Goal: Information Seeking & Learning: Learn about a topic

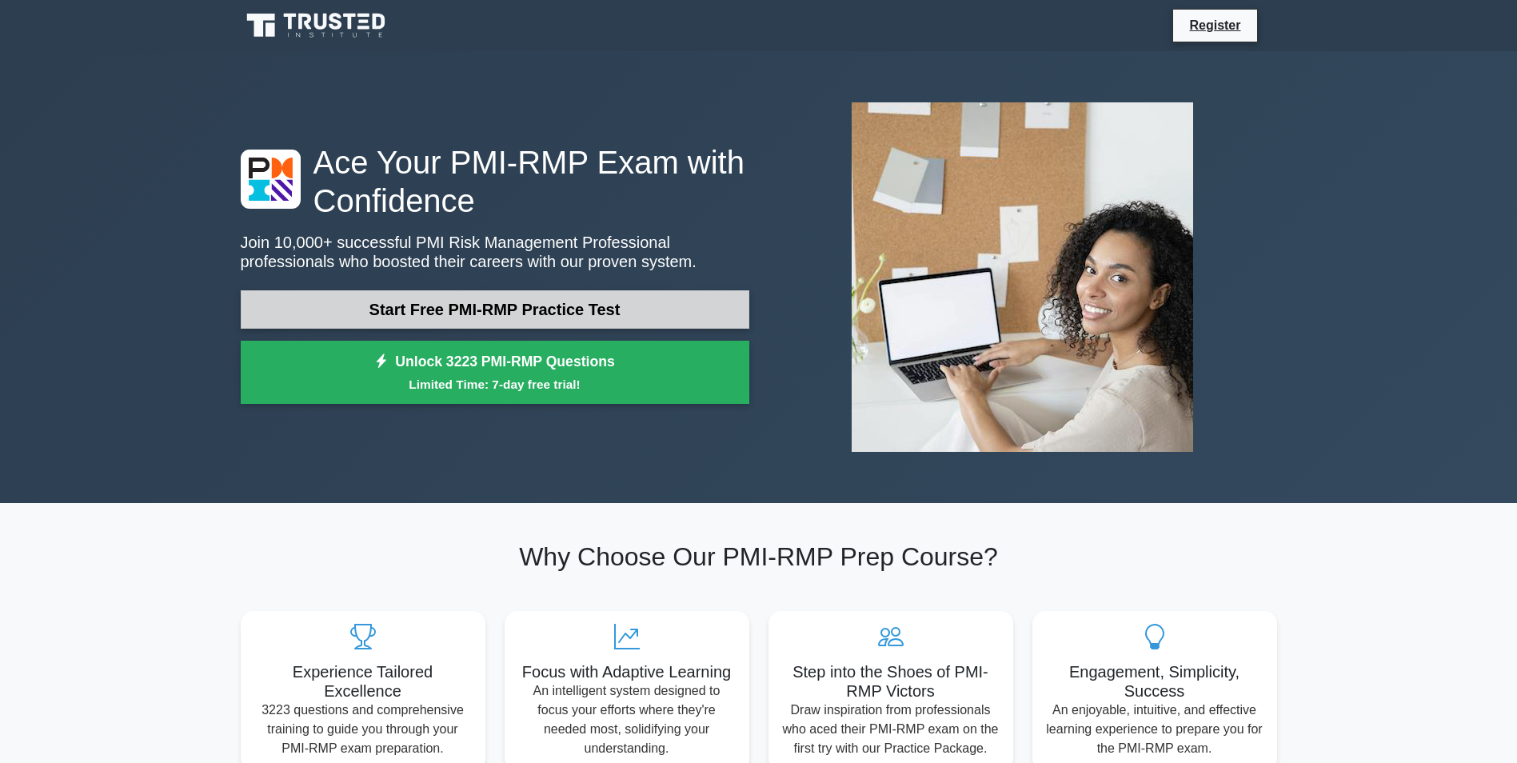
click at [481, 309] on link "Start Free PMI-RMP Practice Test" at bounding box center [495, 309] width 509 height 38
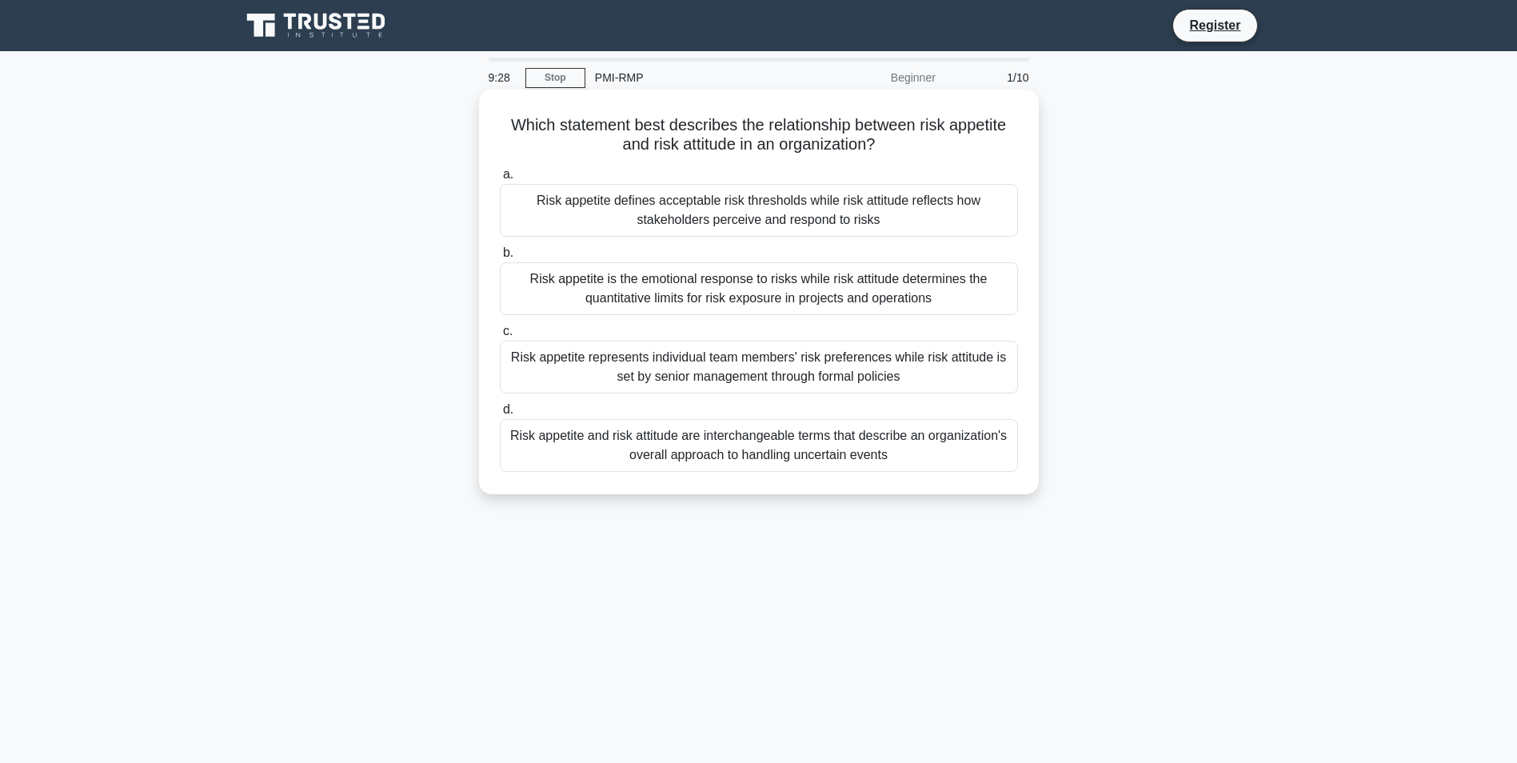
click at [720, 216] on div "Risk appetite defines acceptable risk thresholds while risk attitude reflects h…" at bounding box center [759, 210] width 518 height 53
click at [500, 180] on input "a. Risk appetite defines acceptable risk thresholds while risk attitude reflect…" at bounding box center [500, 175] width 0 height 10
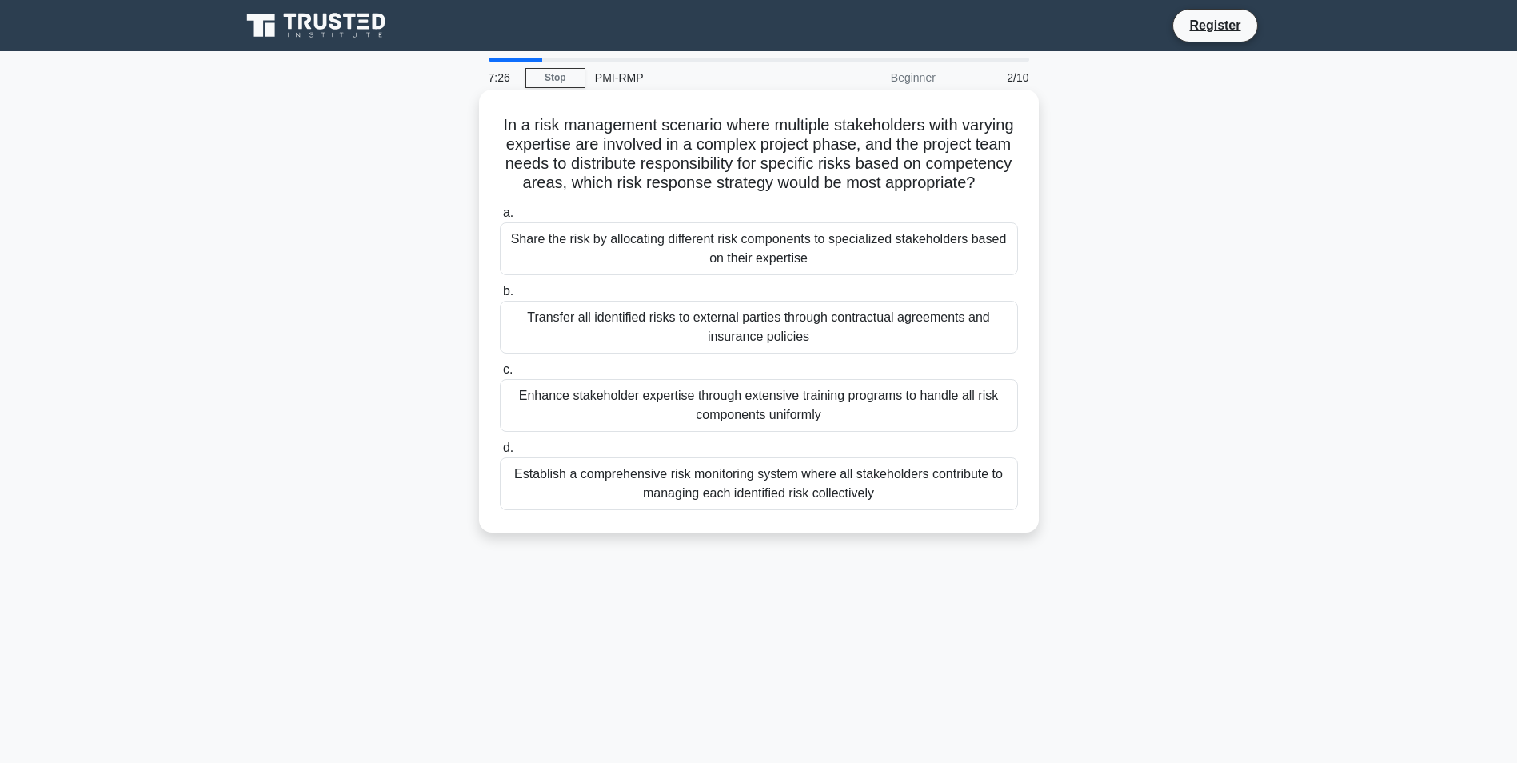
click at [772, 510] on div "Establish a comprehensive risk monitoring system where all stakeholders contrib…" at bounding box center [759, 483] width 518 height 53
click at [500, 453] on input "d. Establish a comprehensive risk monitoring system where all stakeholders cont…" at bounding box center [500, 448] width 0 height 10
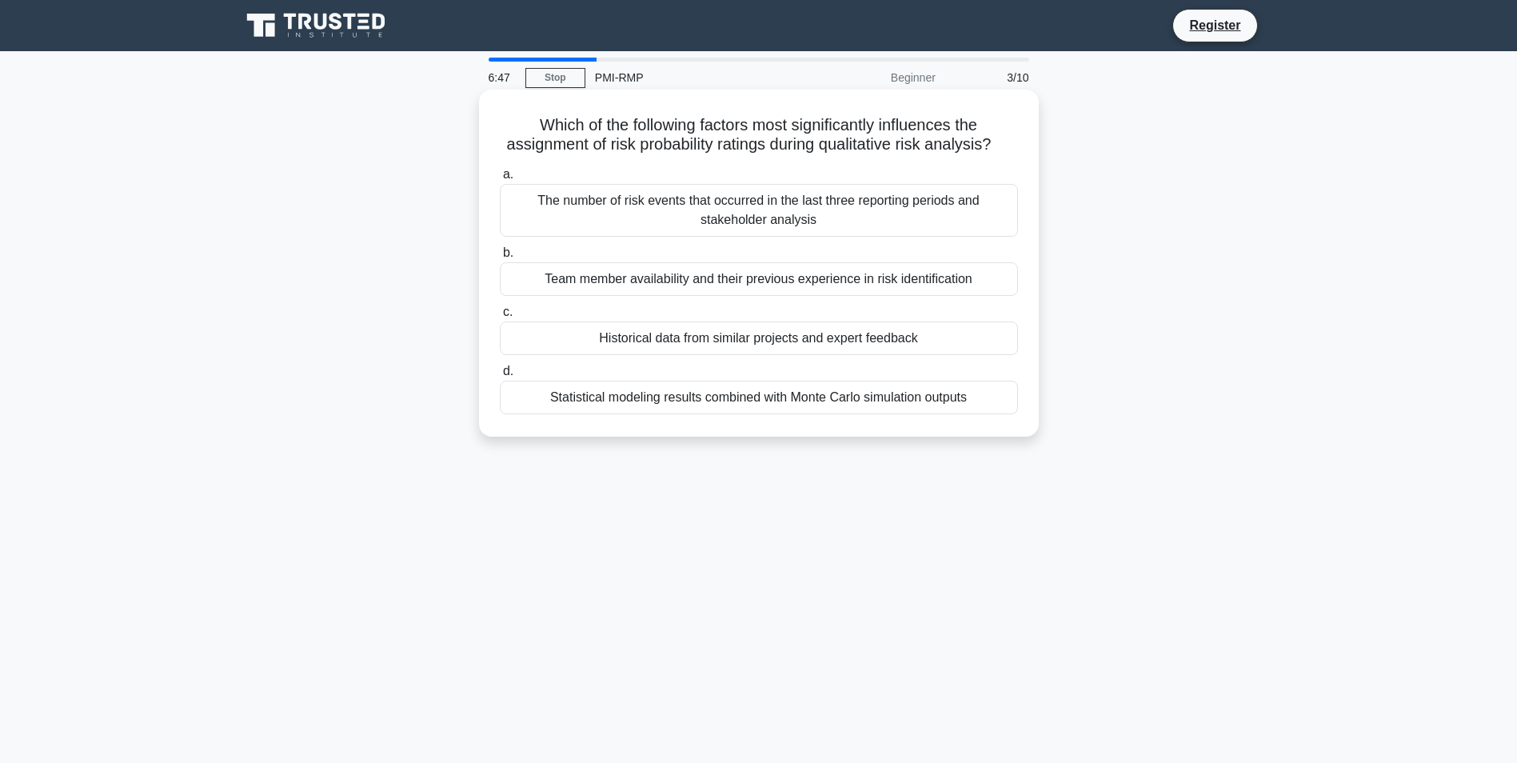
click at [808, 355] on div "Historical data from similar projects and expert feedback" at bounding box center [759, 338] width 518 height 34
click at [500, 317] on input "c. Historical data from similar projects and expert feedback" at bounding box center [500, 312] width 0 height 10
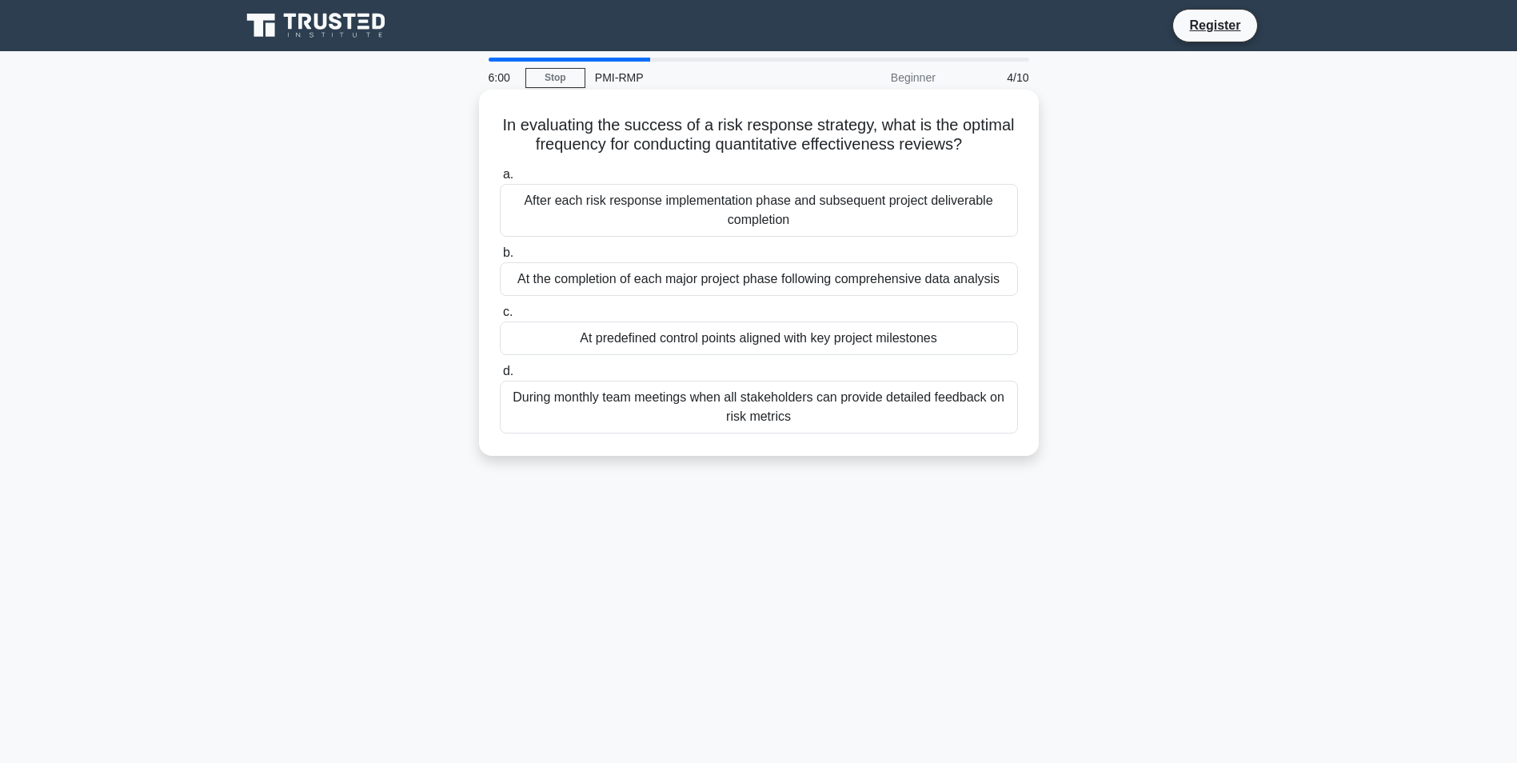
click at [924, 342] on div "At predefined control points aligned with key project milestones" at bounding box center [759, 338] width 518 height 34
click at [500, 317] on input "c. At predefined control points aligned with key project milestones" at bounding box center [500, 312] width 0 height 10
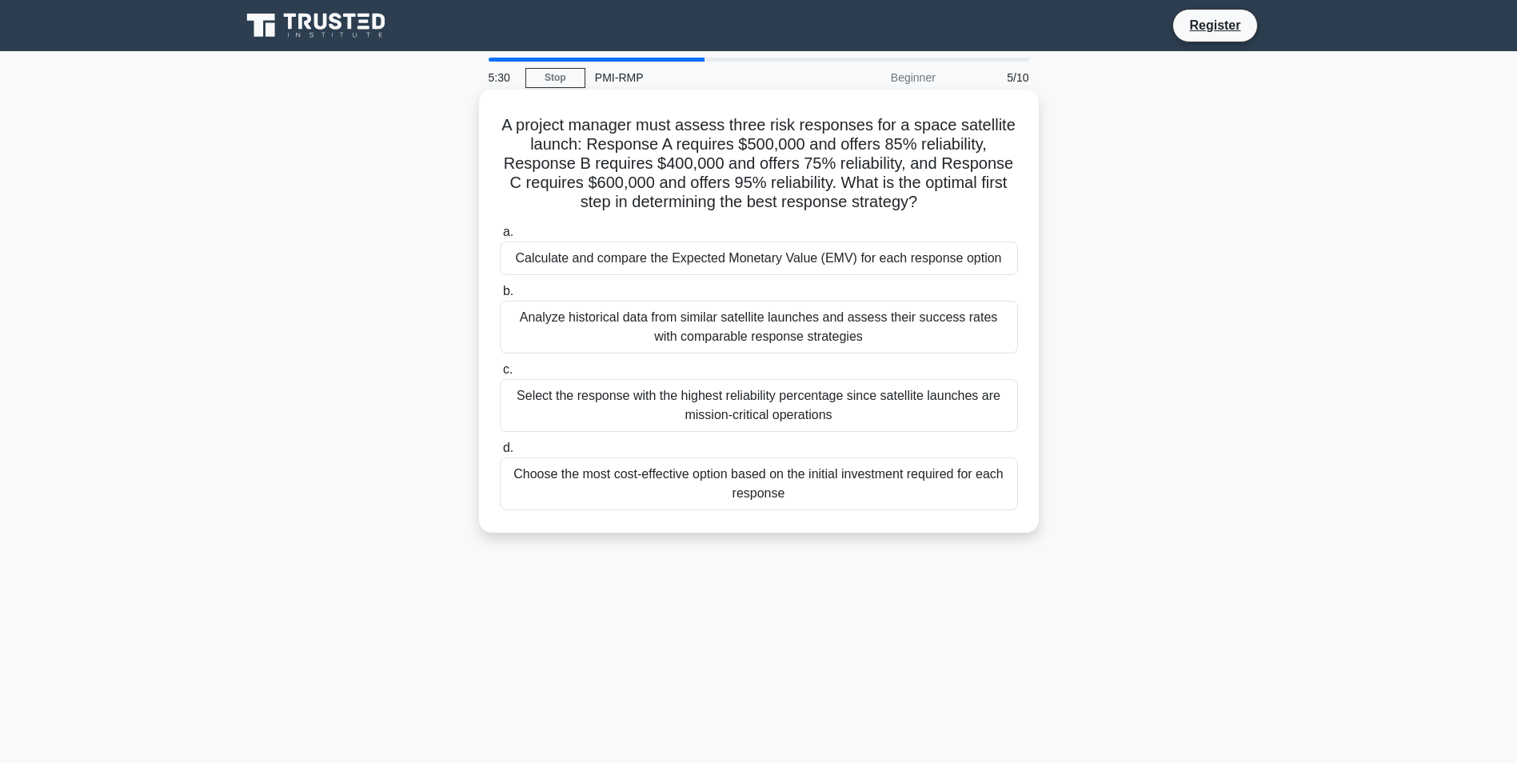
click at [887, 261] on div "Calculate and compare the Expected Monetary Value (EMV) for each response option" at bounding box center [759, 258] width 518 height 34
click at [500, 237] on input "a. Calculate and compare the Expected Monetary Value (EMV) for each response op…" at bounding box center [500, 232] width 0 height 10
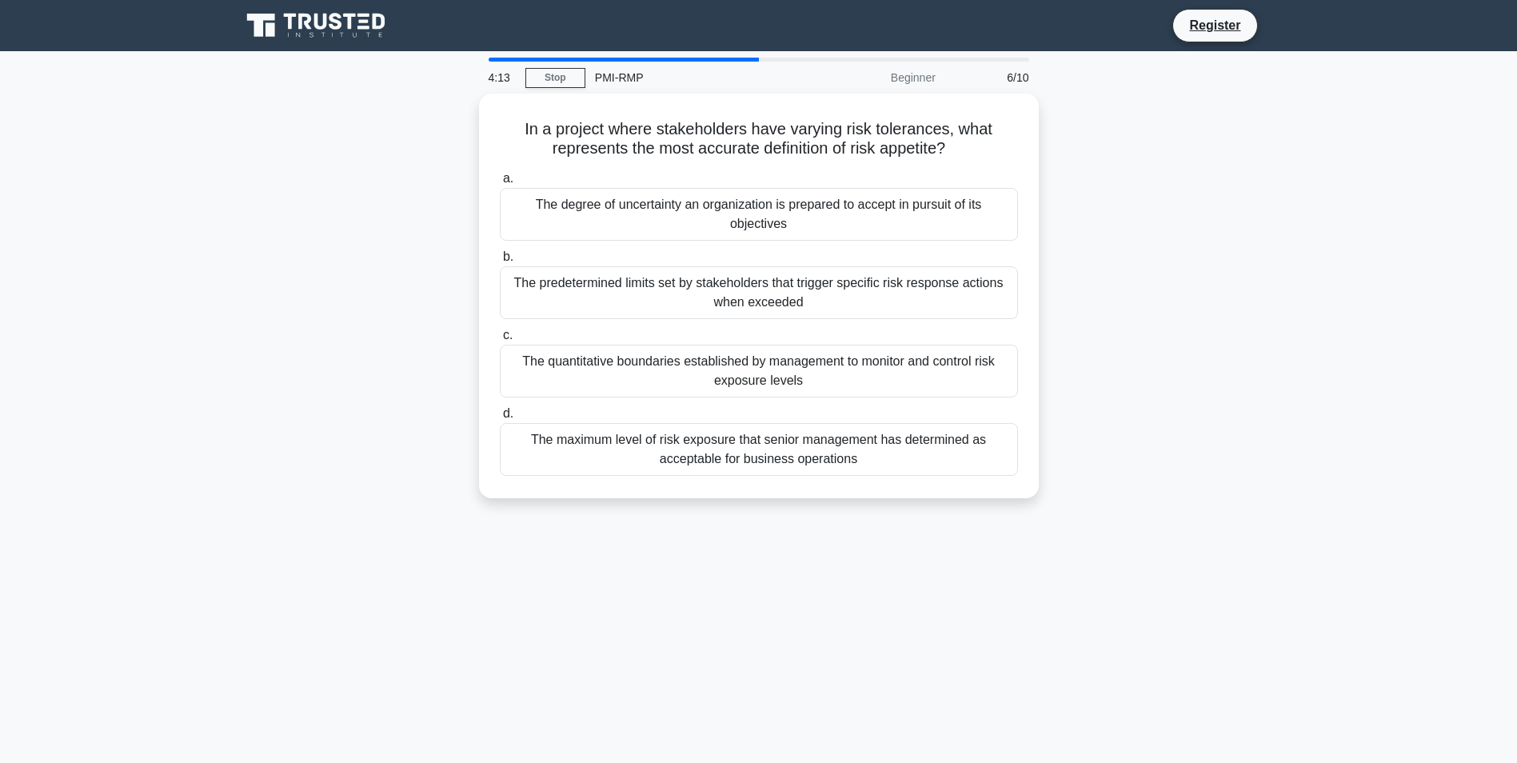
drag, startPoint x: 960, startPoint y: 158, endPoint x: 1157, endPoint y: 192, distance: 199.5
click at [1157, 192] on div "In a project where stakeholders have varying risk tolerances, what represents t…" at bounding box center [758, 306] width 1055 height 424
drag, startPoint x: 1157, startPoint y: 192, endPoint x: 1167, endPoint y: 253, distance: 62.3
click at [1167, 253] on div "In a project where stakeholders have varying risk tolerances, what represents t…" at bounding box center [758, 306] width 1055 height 424
click at [828, 277] on div "The predetermined limits set by stakeholders that trigger specific risk respons…" at bounding box center [759, 288] width 518 height 53
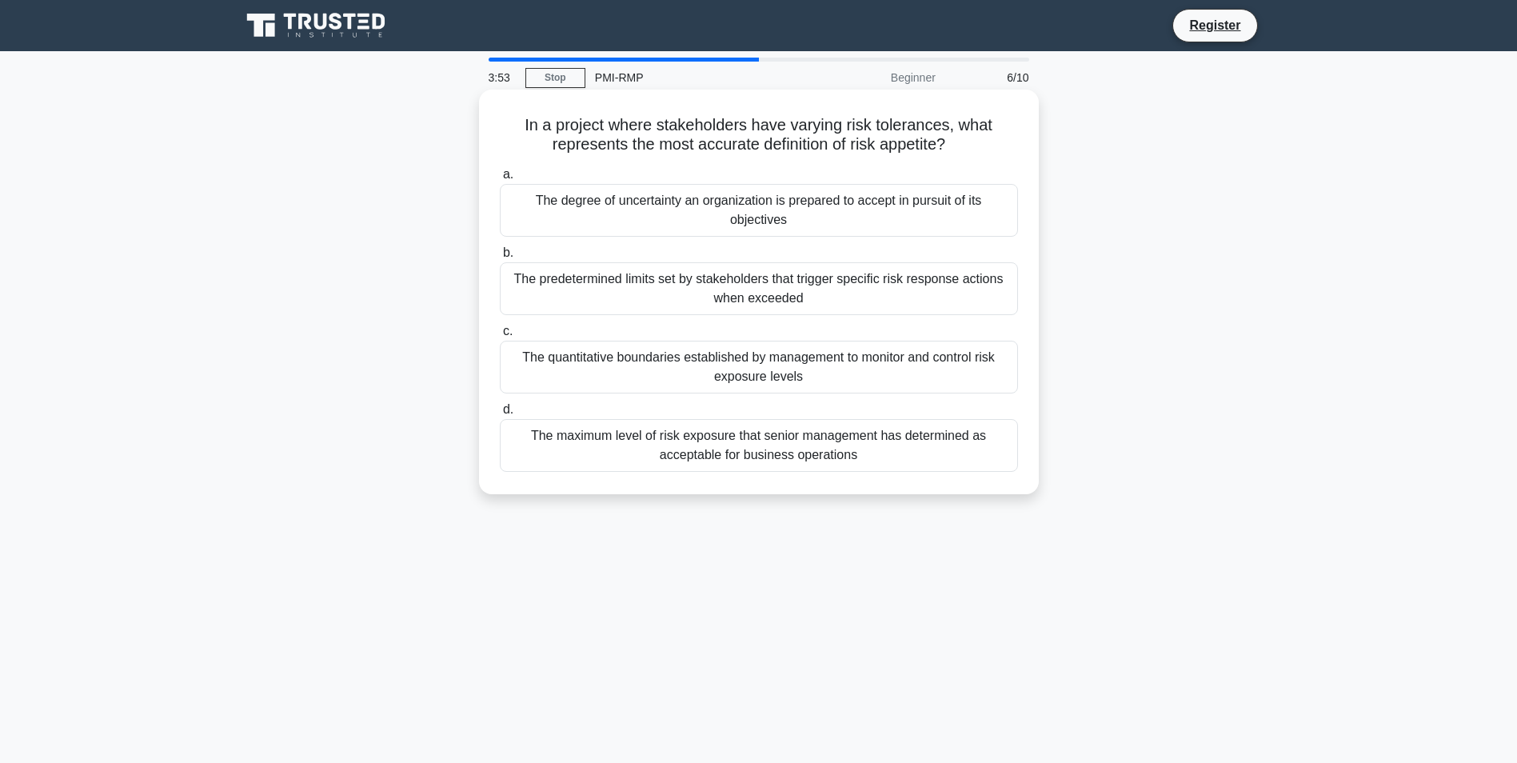
click at [500, 258] on input "b. The predetermined limits set by stakeholders that trigger specific risk resp…" at bounding box center [500, 253] width 0 height 10
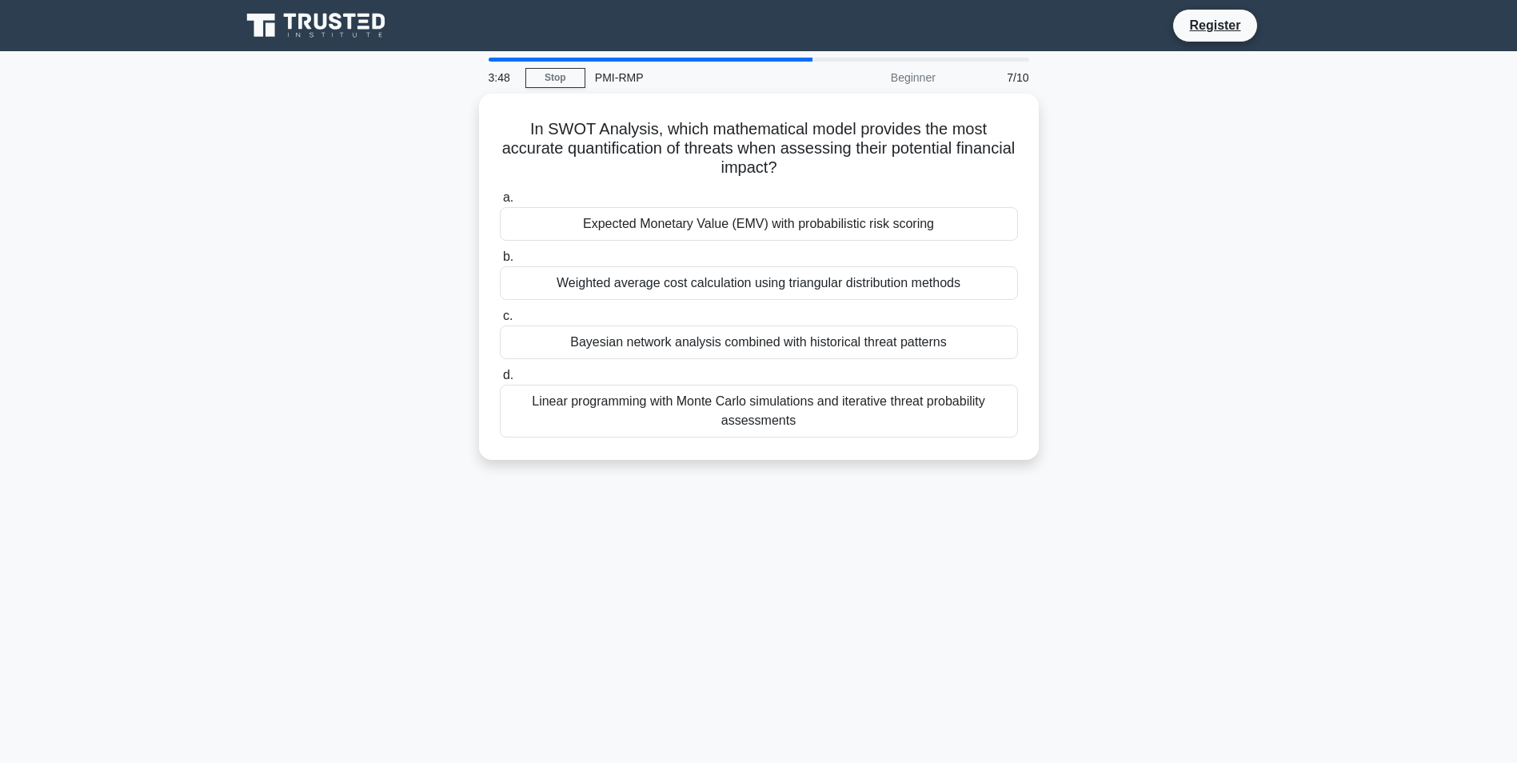
click at [796, 62] on div "PMI-RMP" at bounding box center [695, 78] width 220 height 32
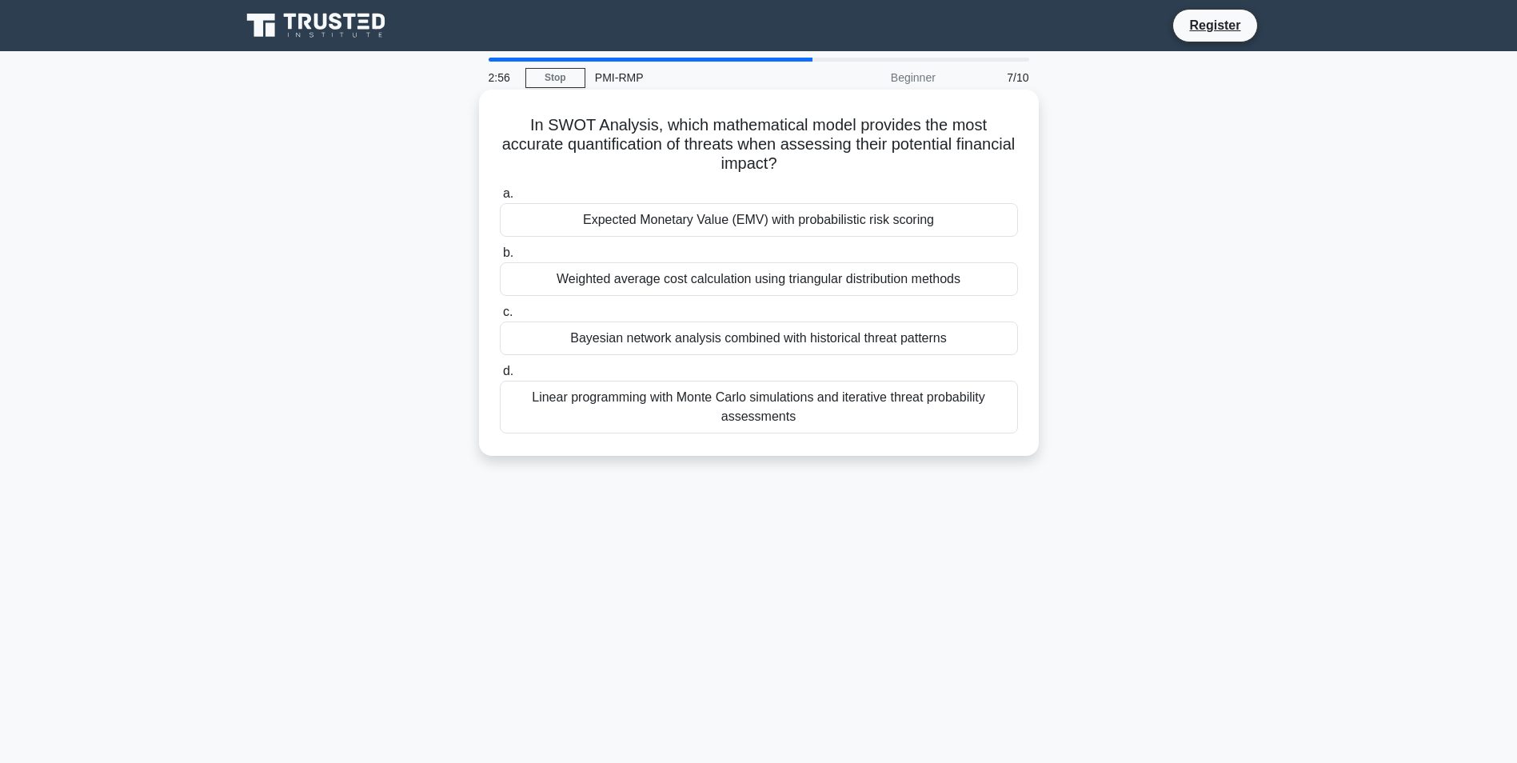
click at [887, 209] on div "Expected Monetary Value (EMV) with probabilistic risk scoring" at bounding box center [759, 220] width 518 height 34
click at [500, 199] on input "a. Expected Monetary Value (EMV) with probabilistic risk scoring" at bounding box center [500, 194] width 0 height 10
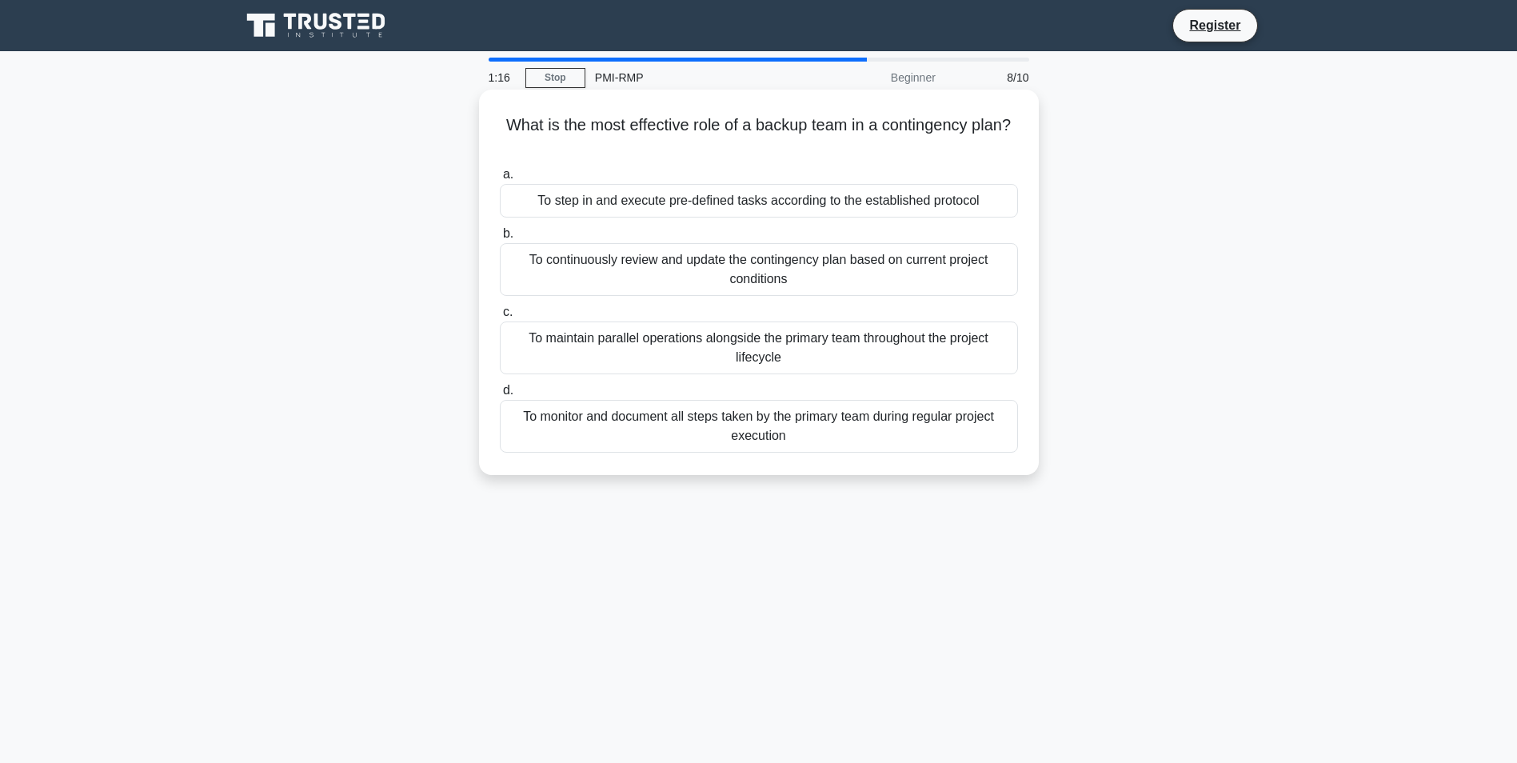
click at [859, 201] on div "To step in and execute pre-defined tasks according to the established protocol" at bounding box center [759, 201] width 518 height 34
click at [500, 180] on input "a. To step in and execute pre-defined tasks according to the established protoc…" at bounding box center [500, 175] width 0 height 10
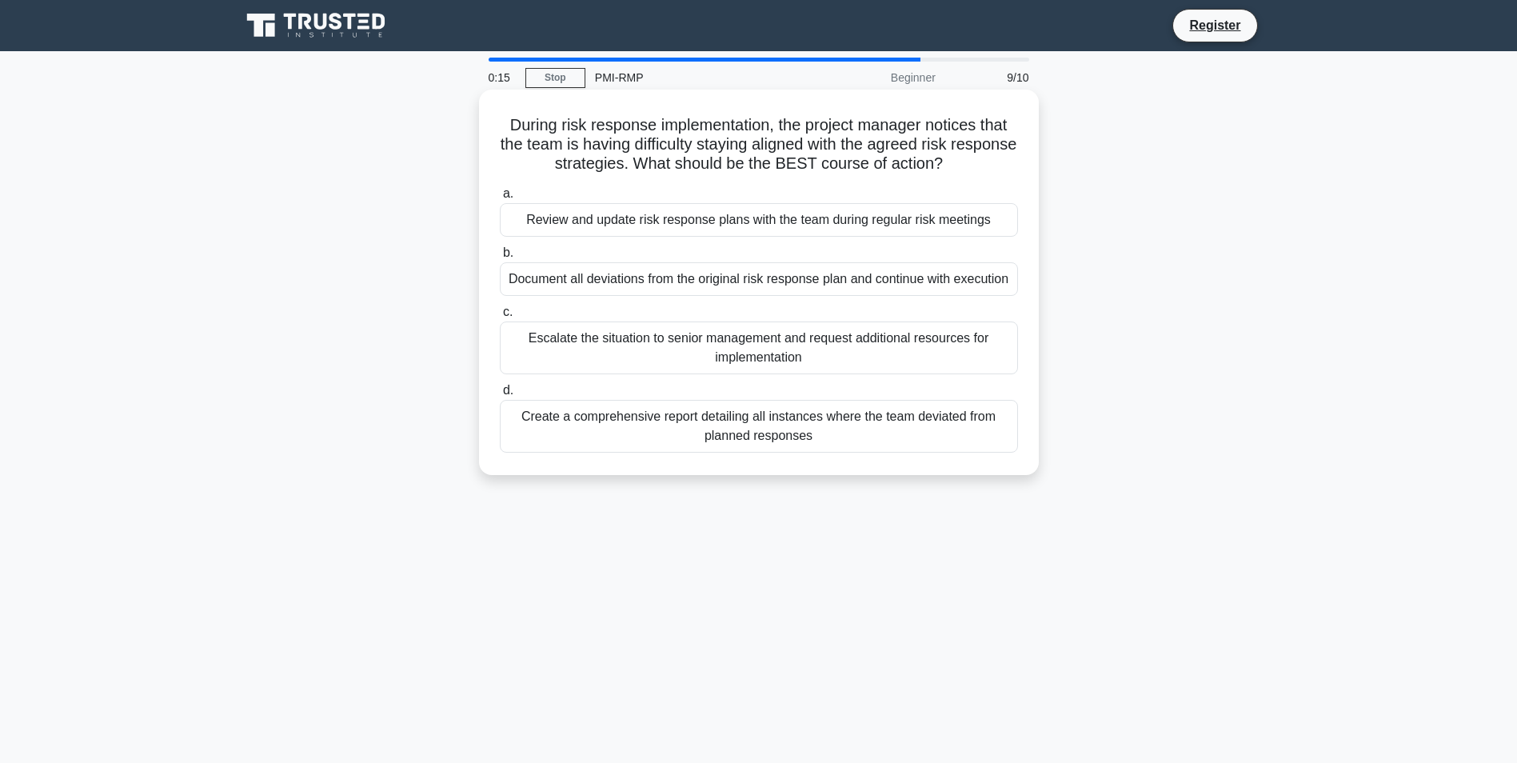
click at [852, 213] on div "Review and update risk response plans with the team during regular risk meetings" at bounding box center [759, 220] width 518 height 34
click at [500, 199] on input "a. Review and update risk response plans with the team during regular risk meet…" at bounding box center [500, 194] width 0 height 10
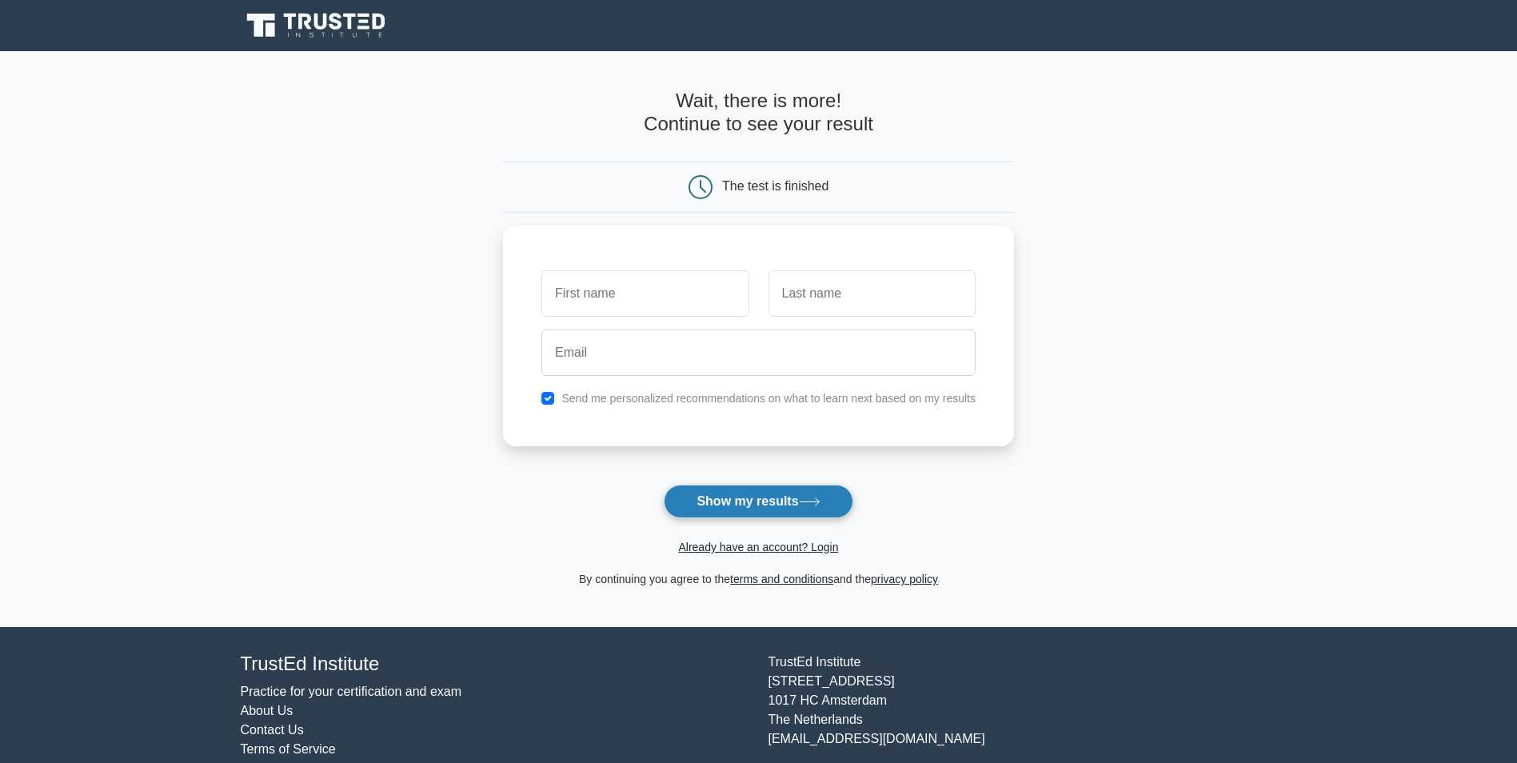
click at [762, 498] on button "Show my results" at bounding box center [758, 502] width 189 height 34
click at [668, 277] on input "text" at bounding box center [644, 289] width 207 height 46
type input "Khanim"
click at [892, 281] on input "text" at bounding box center [871, 289] width 207 height 46
type input "[PERSON_NAME]"
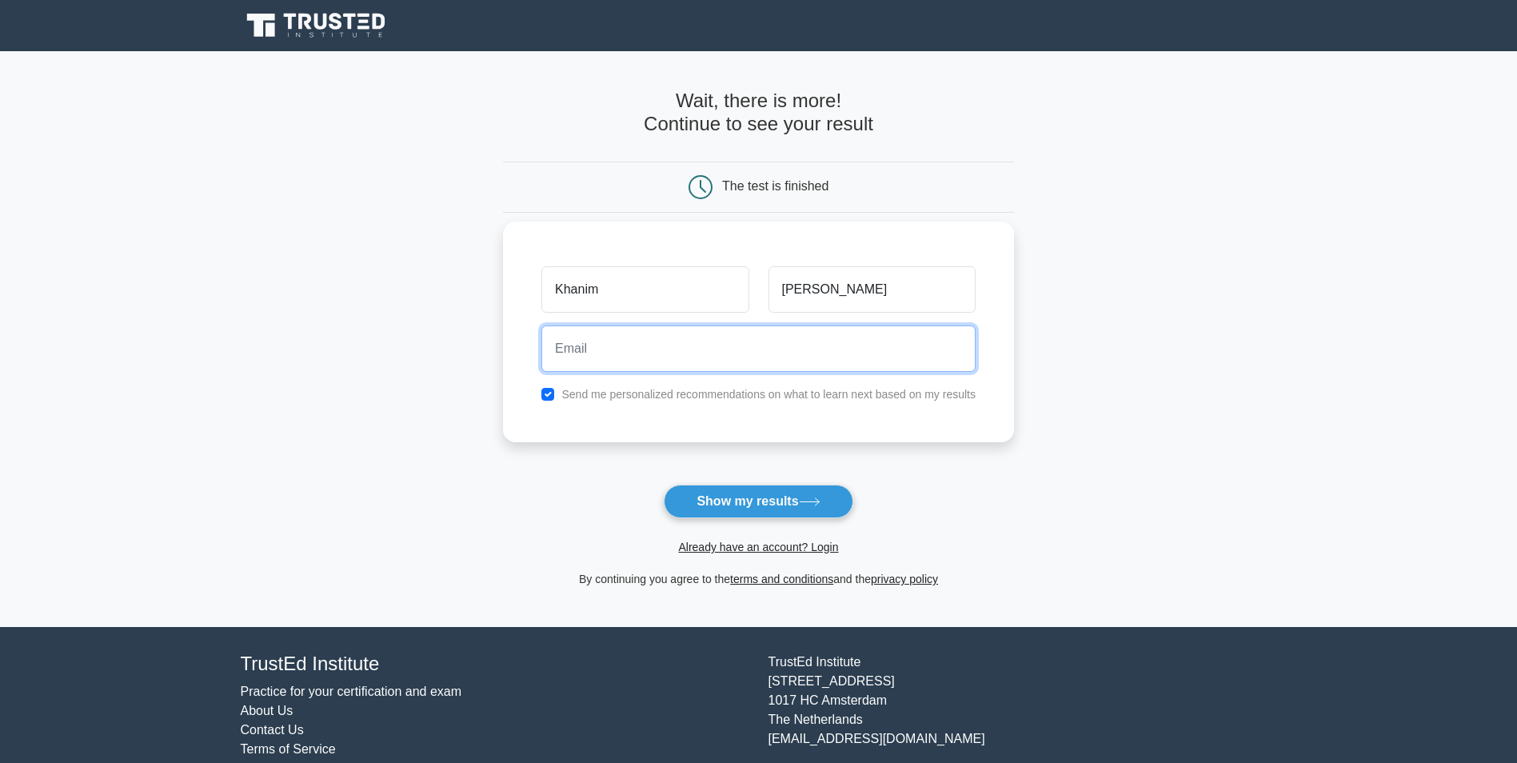
click at [688, 350] on input "email" at bounding box center [758, 348] width 434 height 46
type input "[EMAIL_ADDRESS][DOMAIN_NAME]"
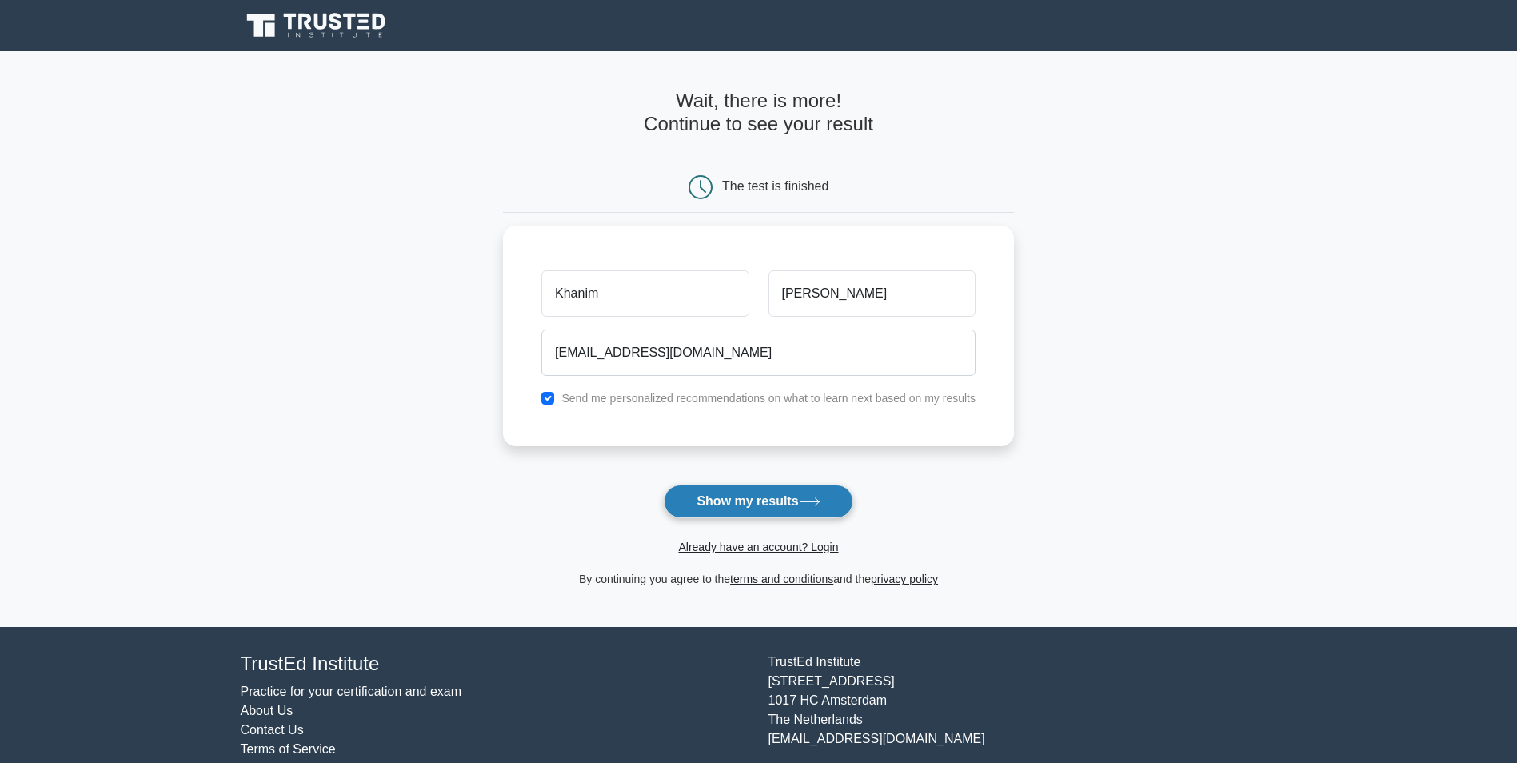
click at [755, 501] on button "Show my results" at bounding box center [758, 502] width 189 height 34
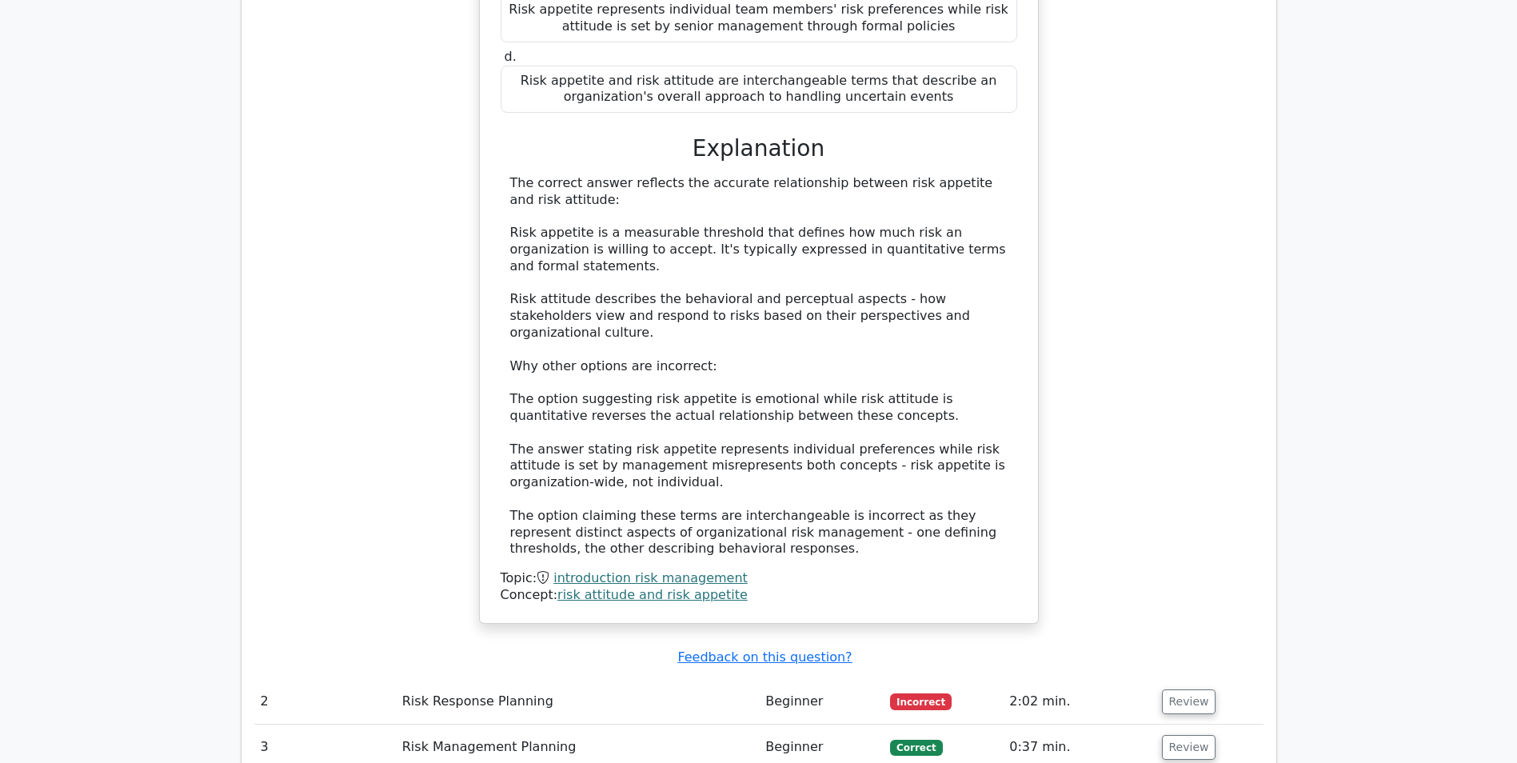
scroll to position [1634, 0]
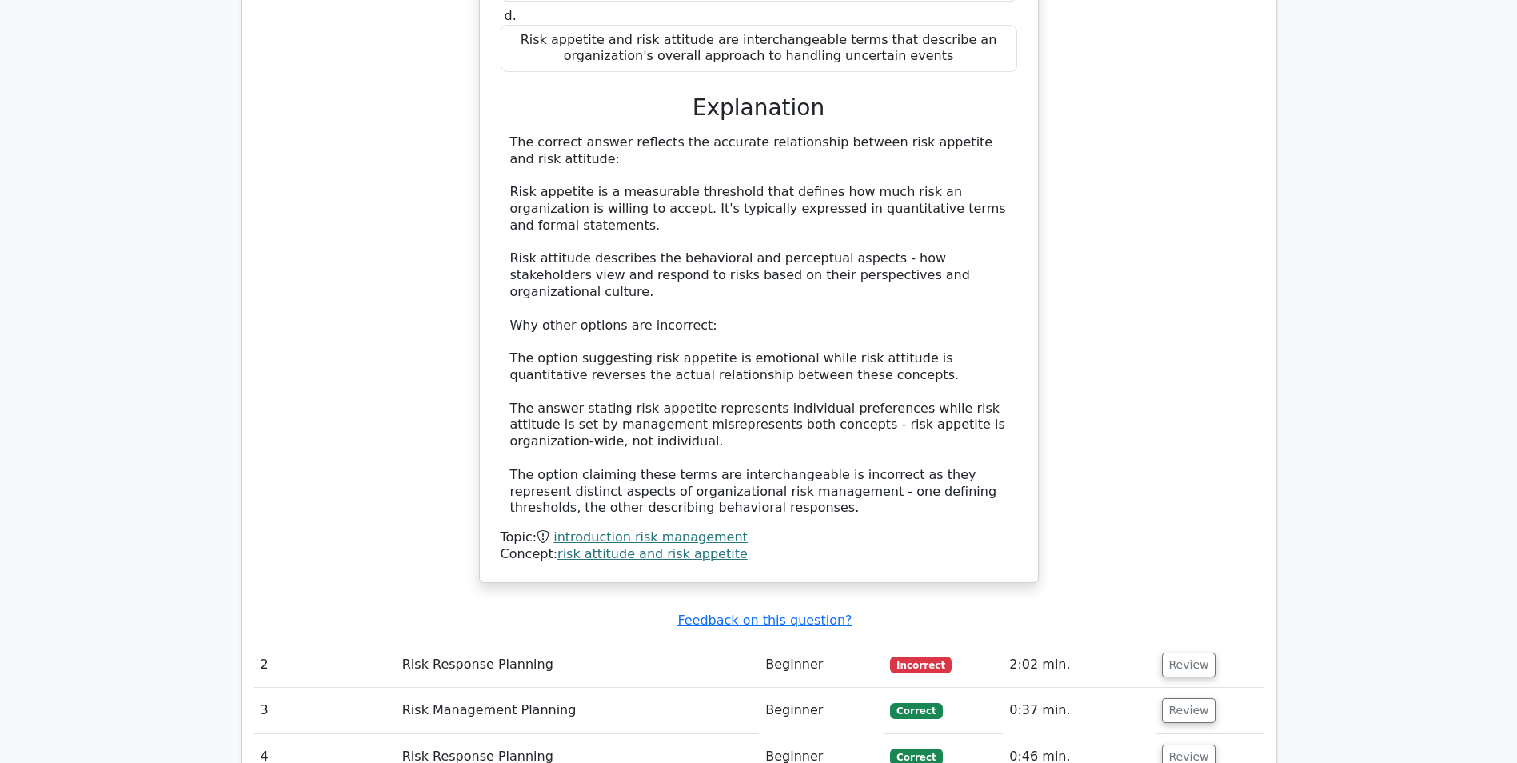
click at [654, 529] on link "introduction risk management" at bounding box center [650, 536] width 194 height 15
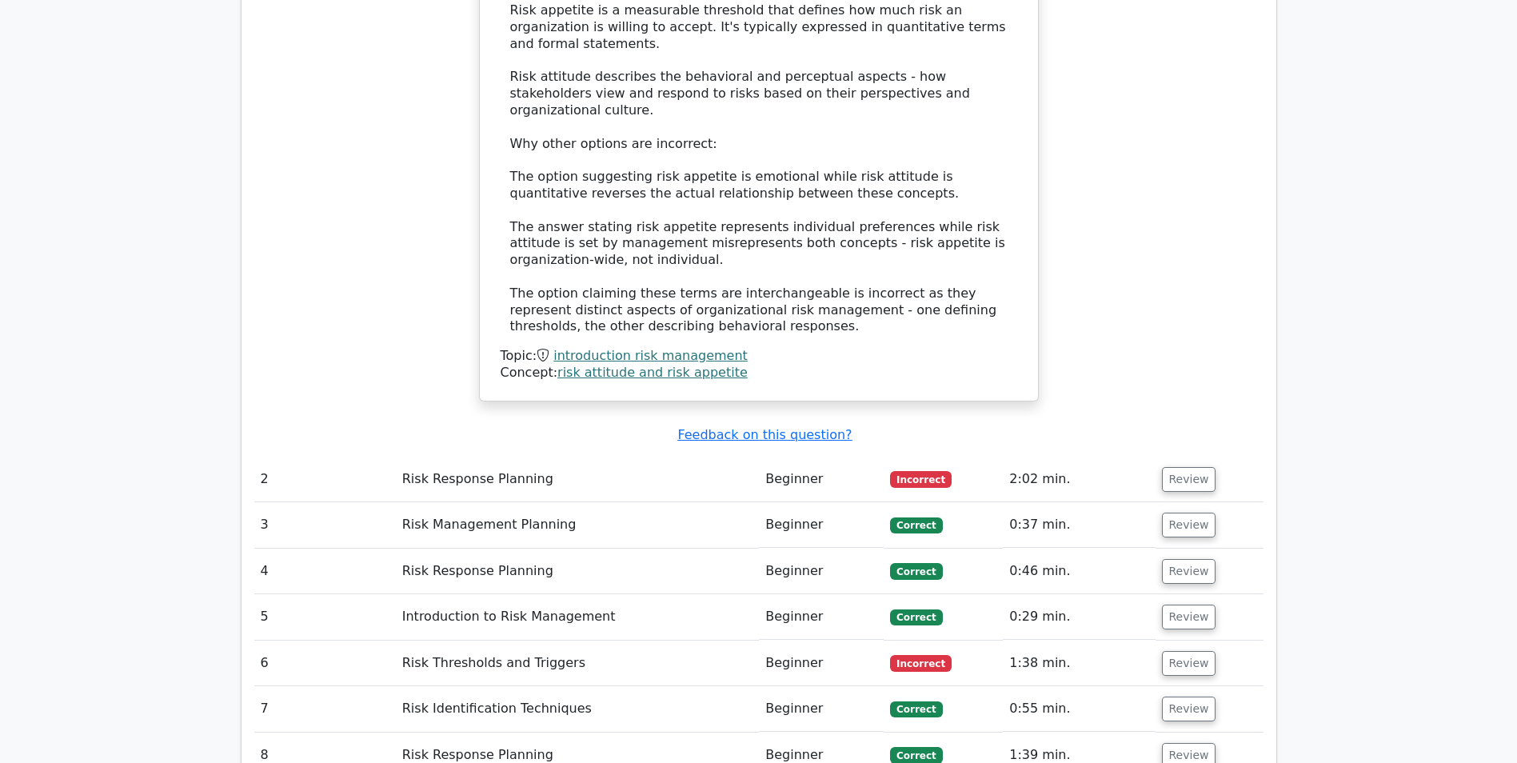
scroll to position [1827, 0]
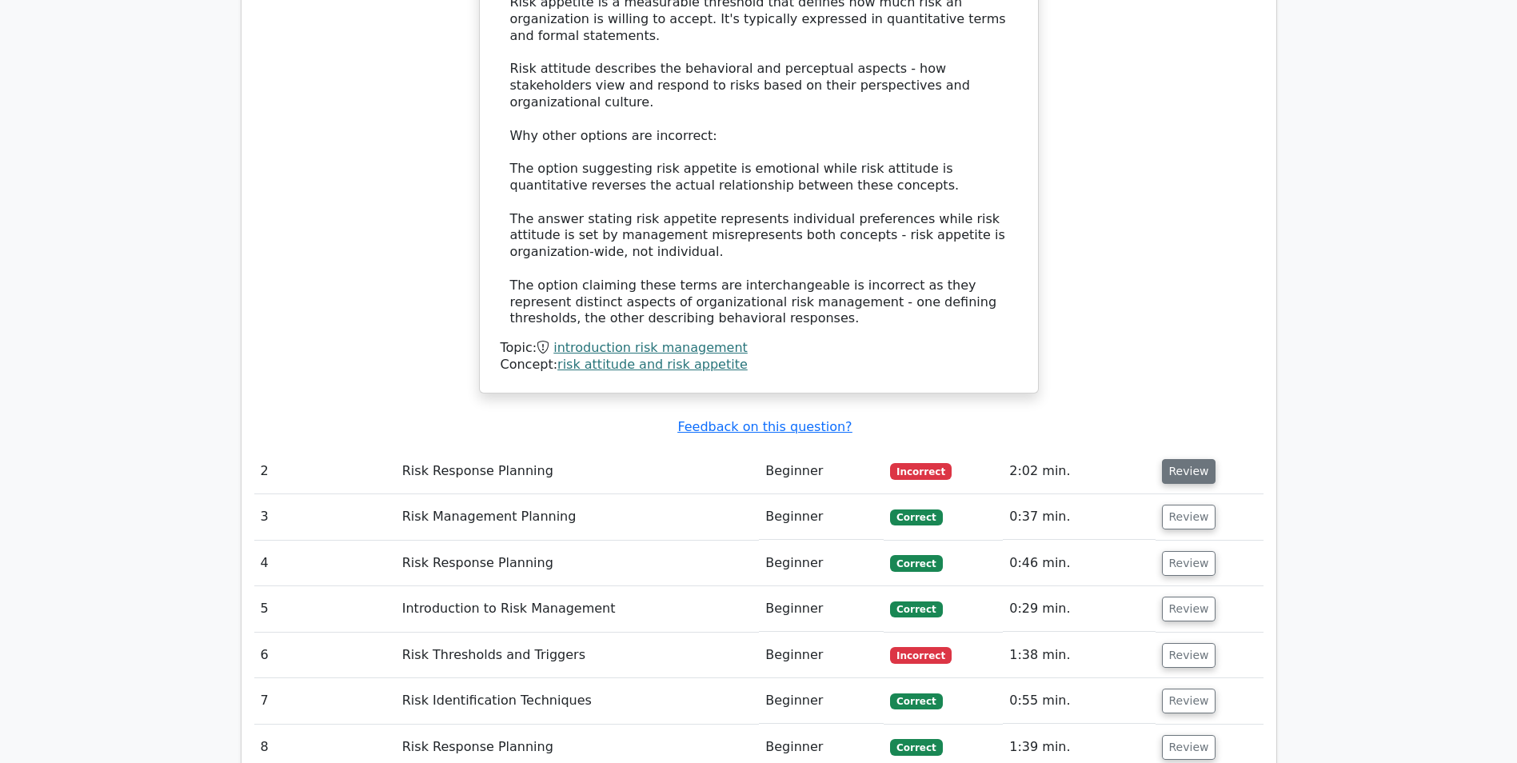
click at [1185, 459] on button "Review" at bounding box center [1189, 471] width 54 height 25
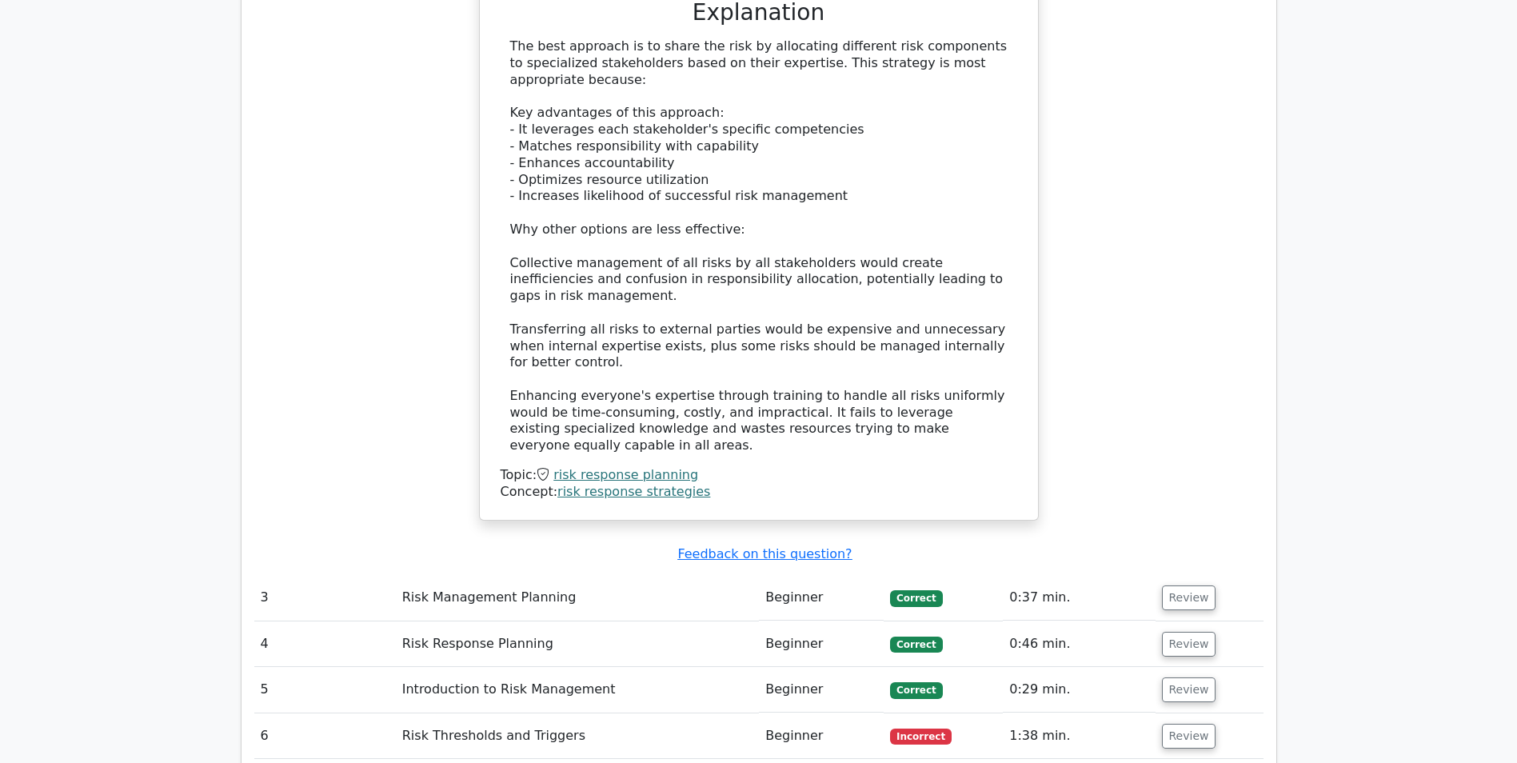
scroll to position [2791, 0]
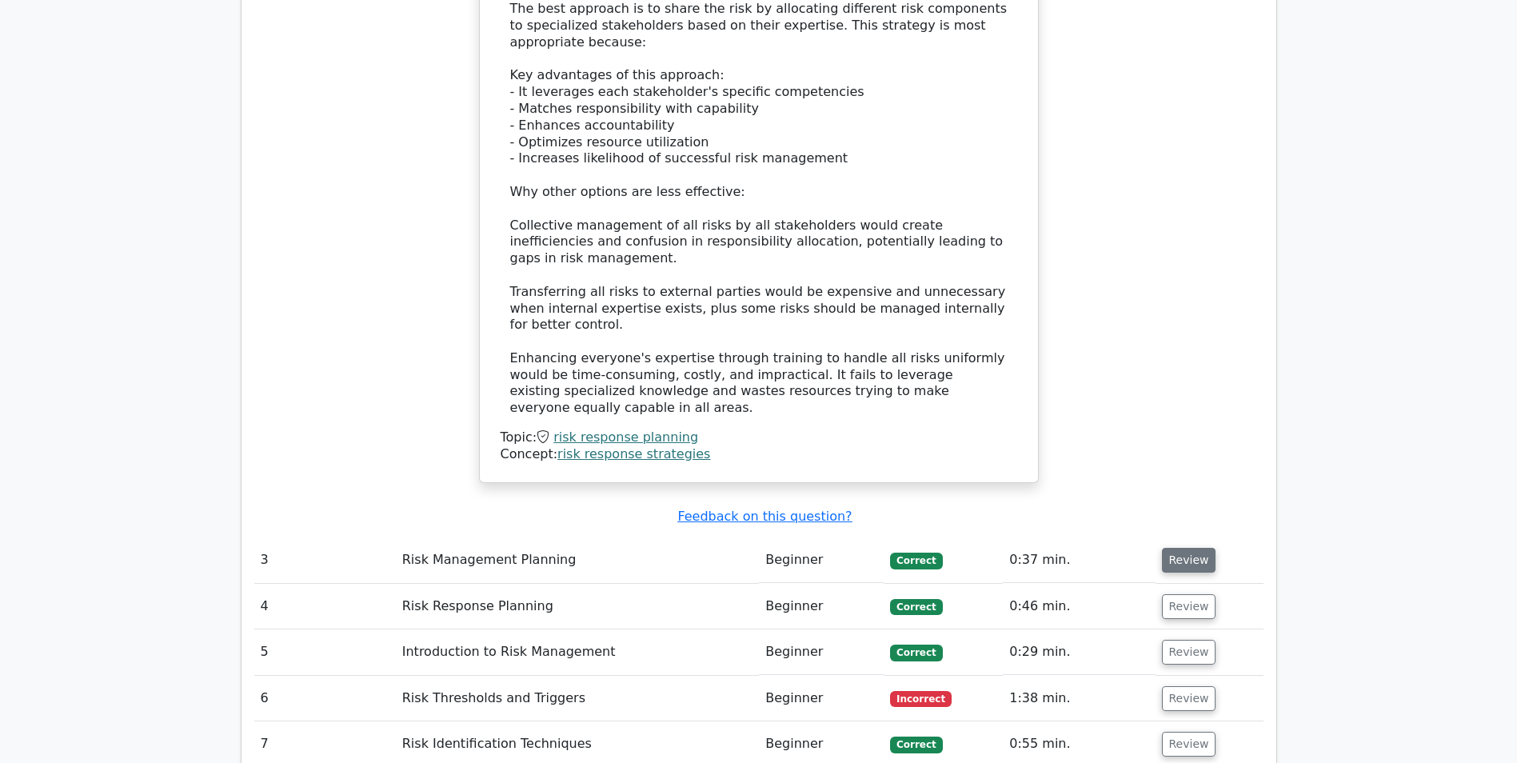
click at [1201, 548] on button "Review" at bounding box center [1189, 560] width 54 height 25
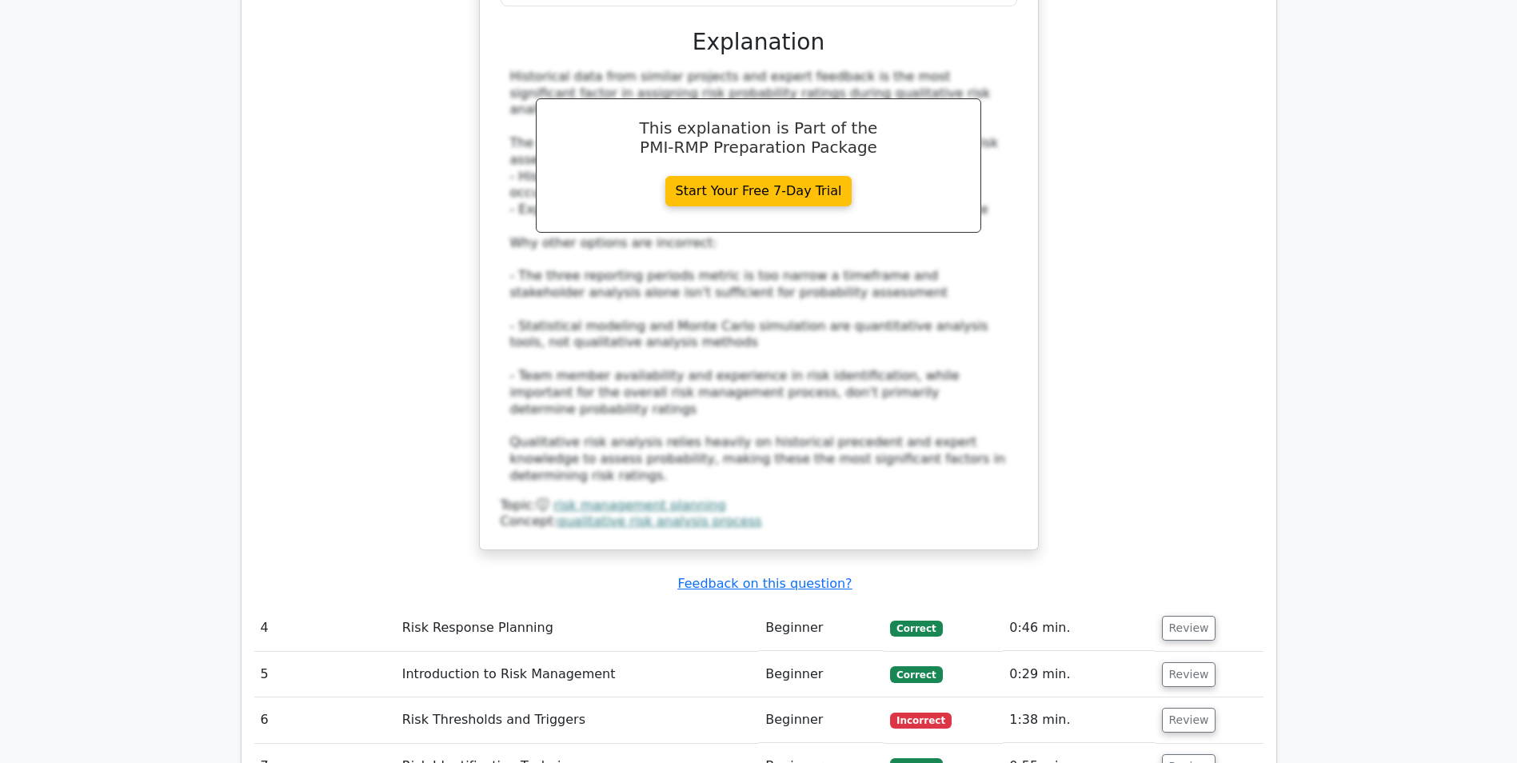
scroll to position [3703, 0]
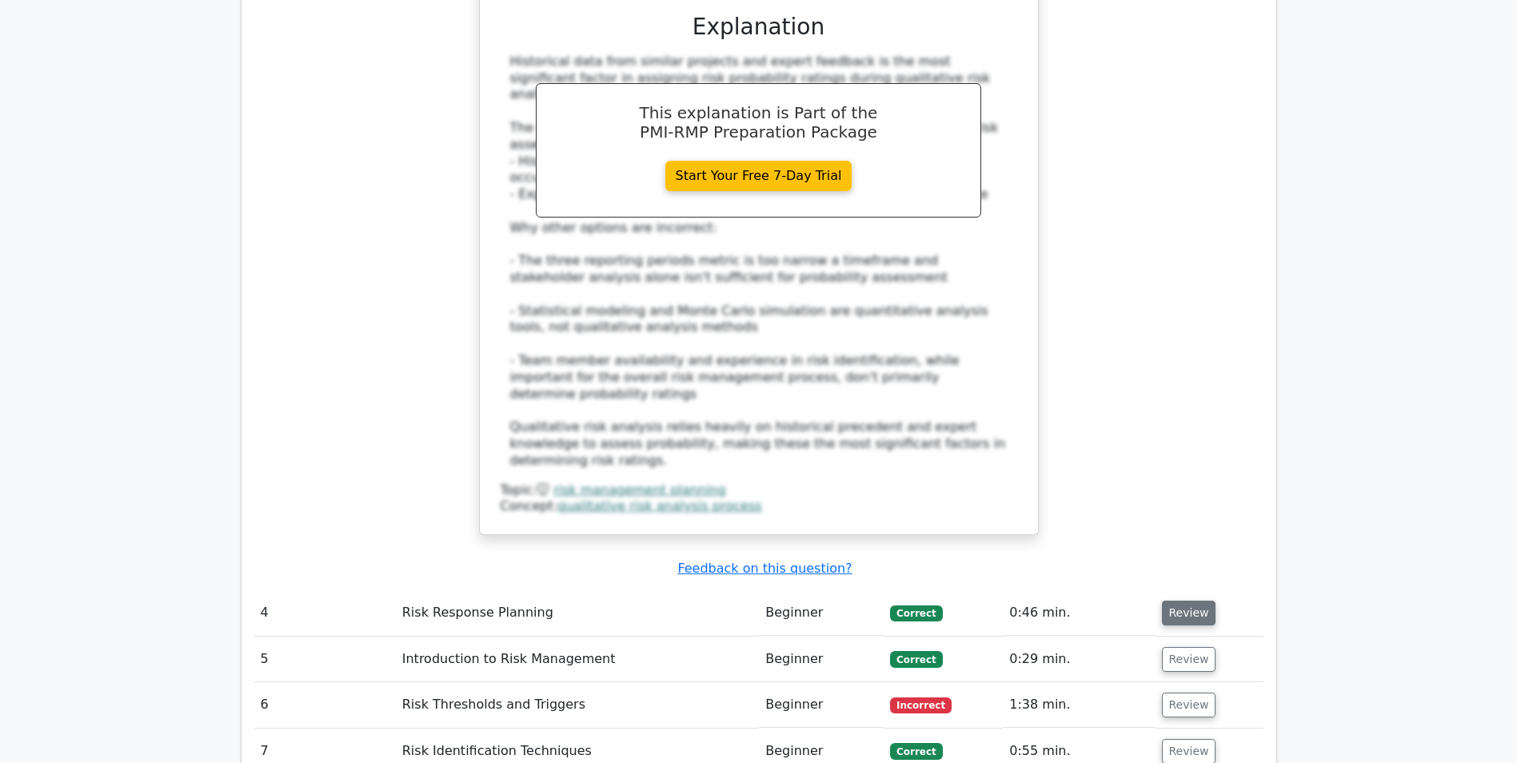
click at [1191, 600] on button "Review" at bounding box center [1189, 612] width 54 height 25
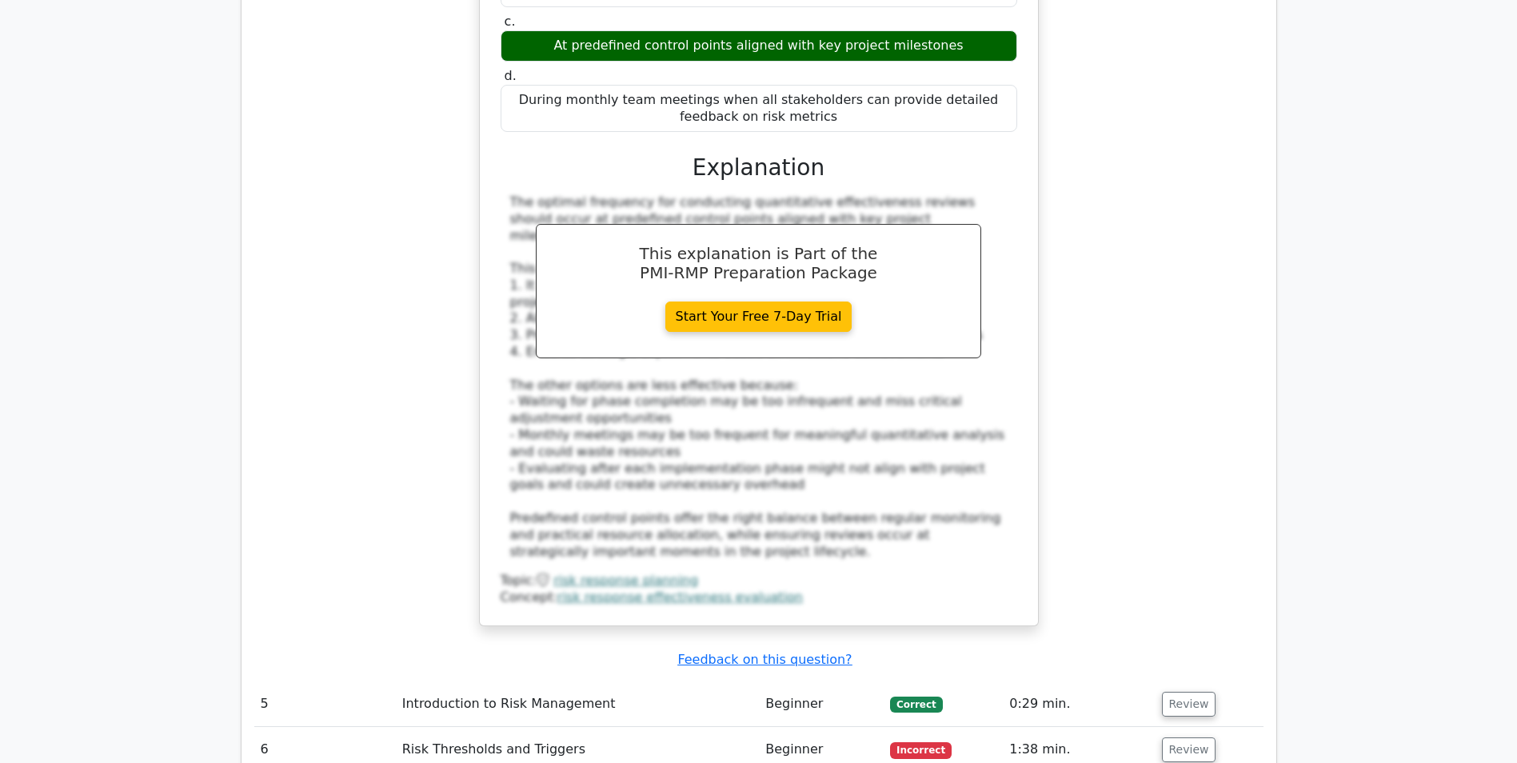
scroll to position [4584, 0]
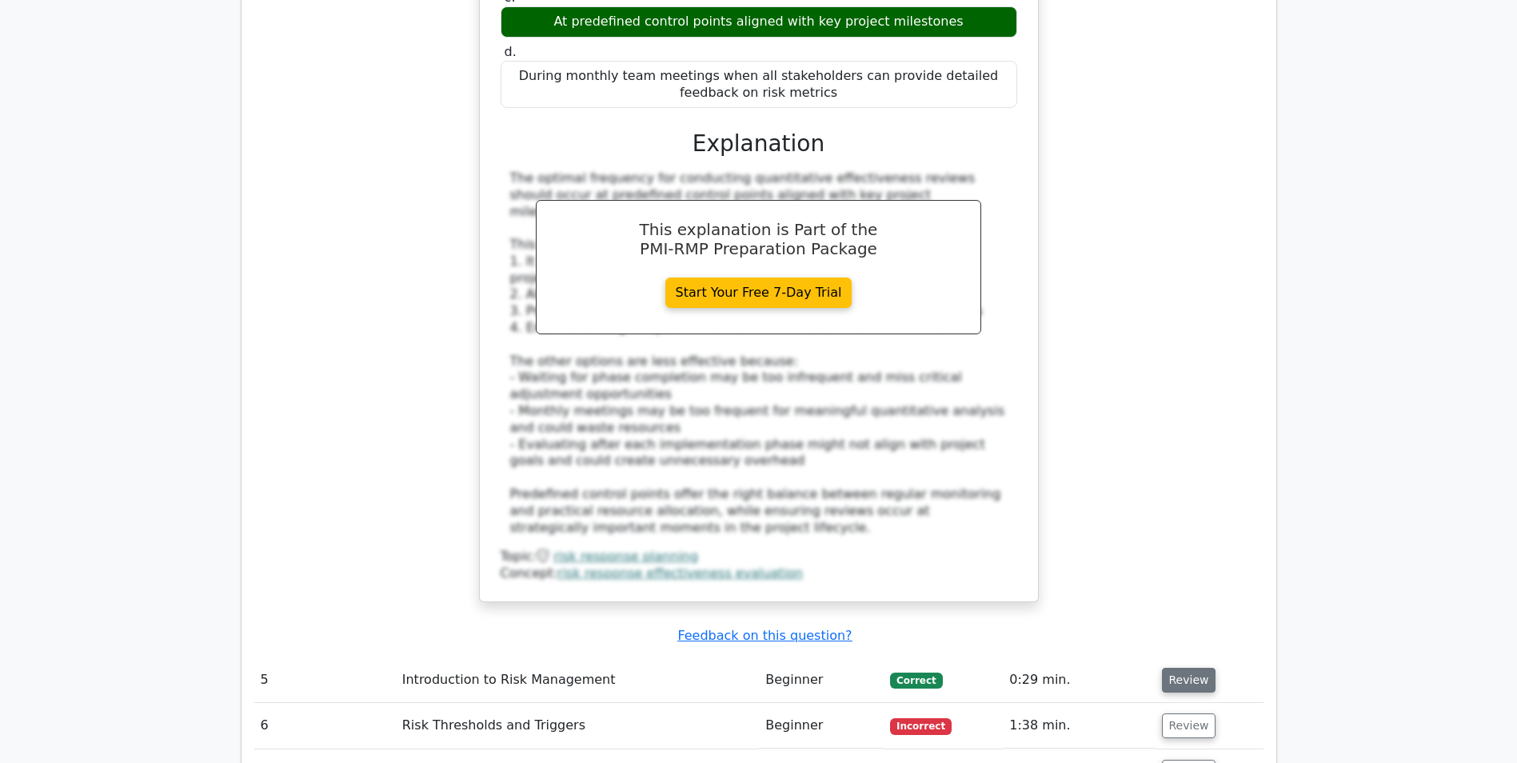
click at [1176, 668] on button "Review" at bounding box center [1189, 680] width 54 height 25
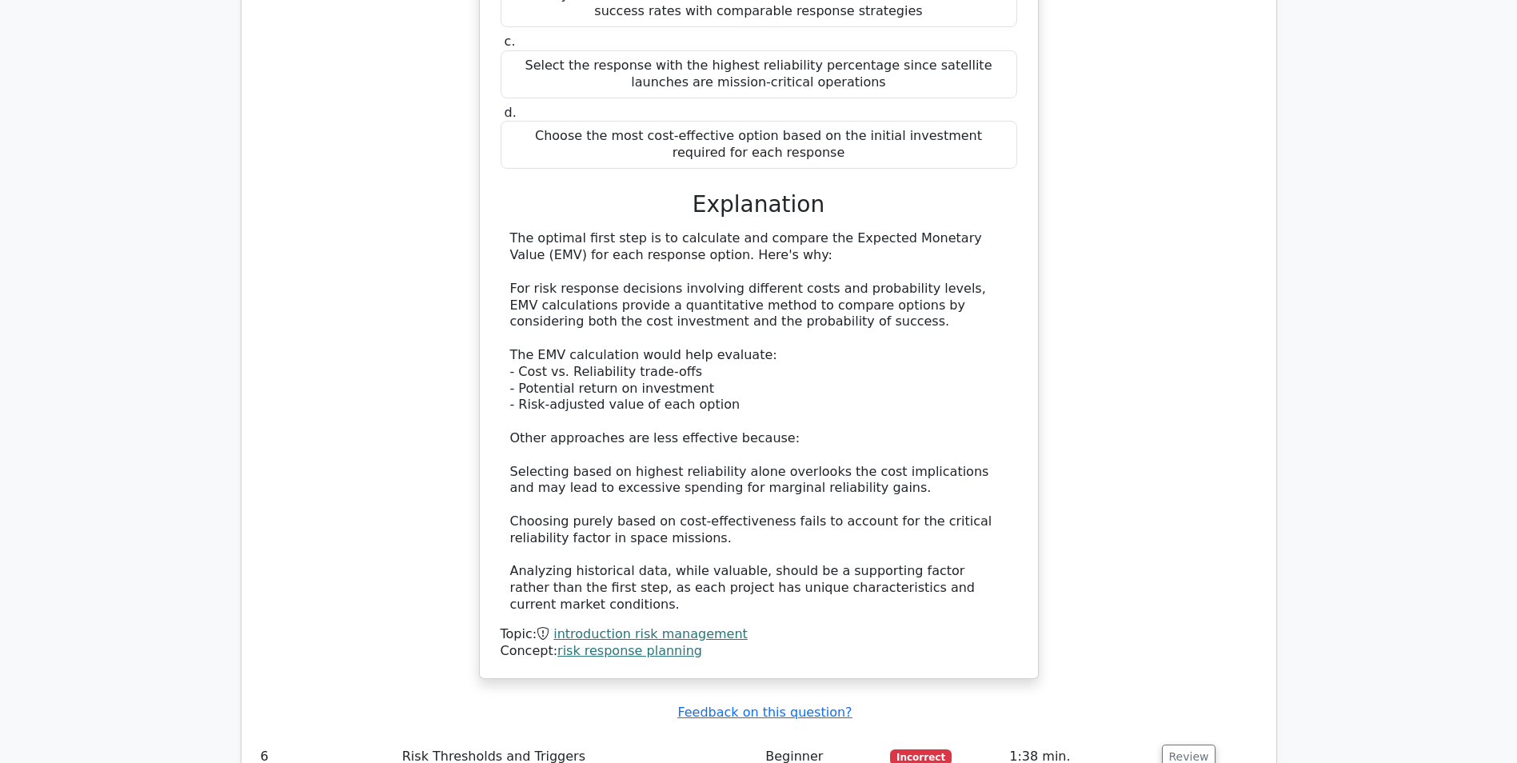
scroll to position [5580, 0]
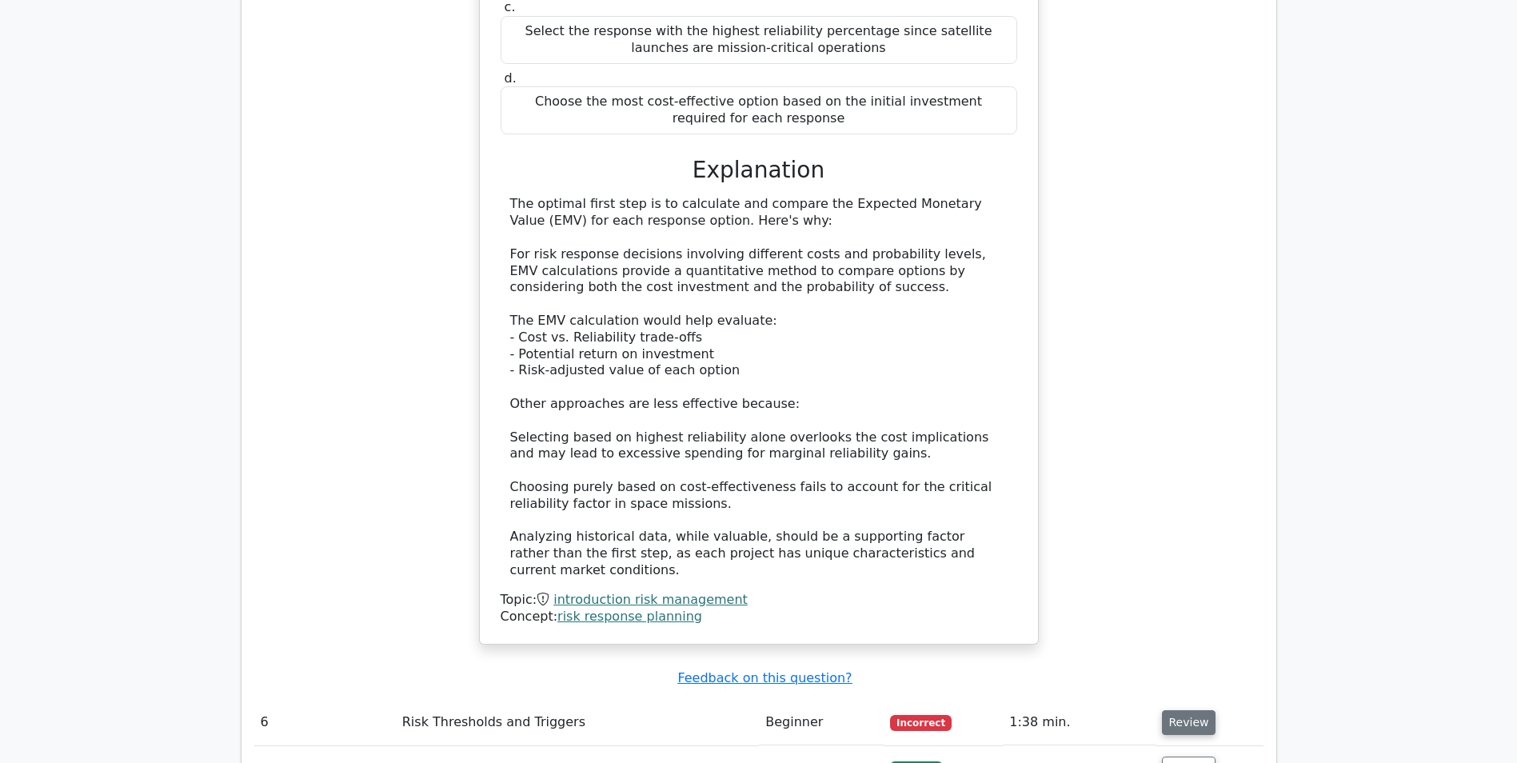
click at [1189, 710] on button "Review" at bounding box center [1189, 722] width 54 height 25
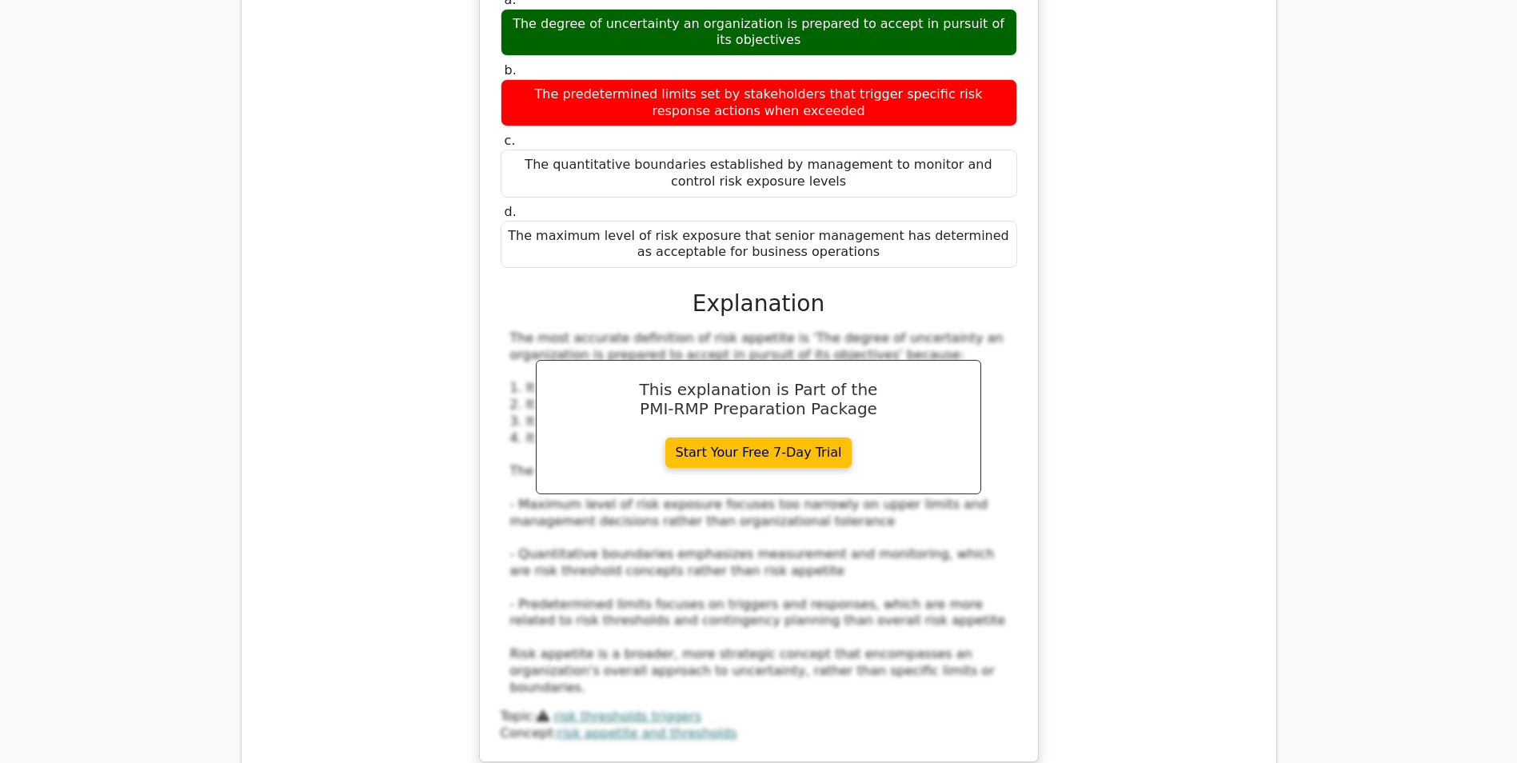
scroll to position [6422, 0]
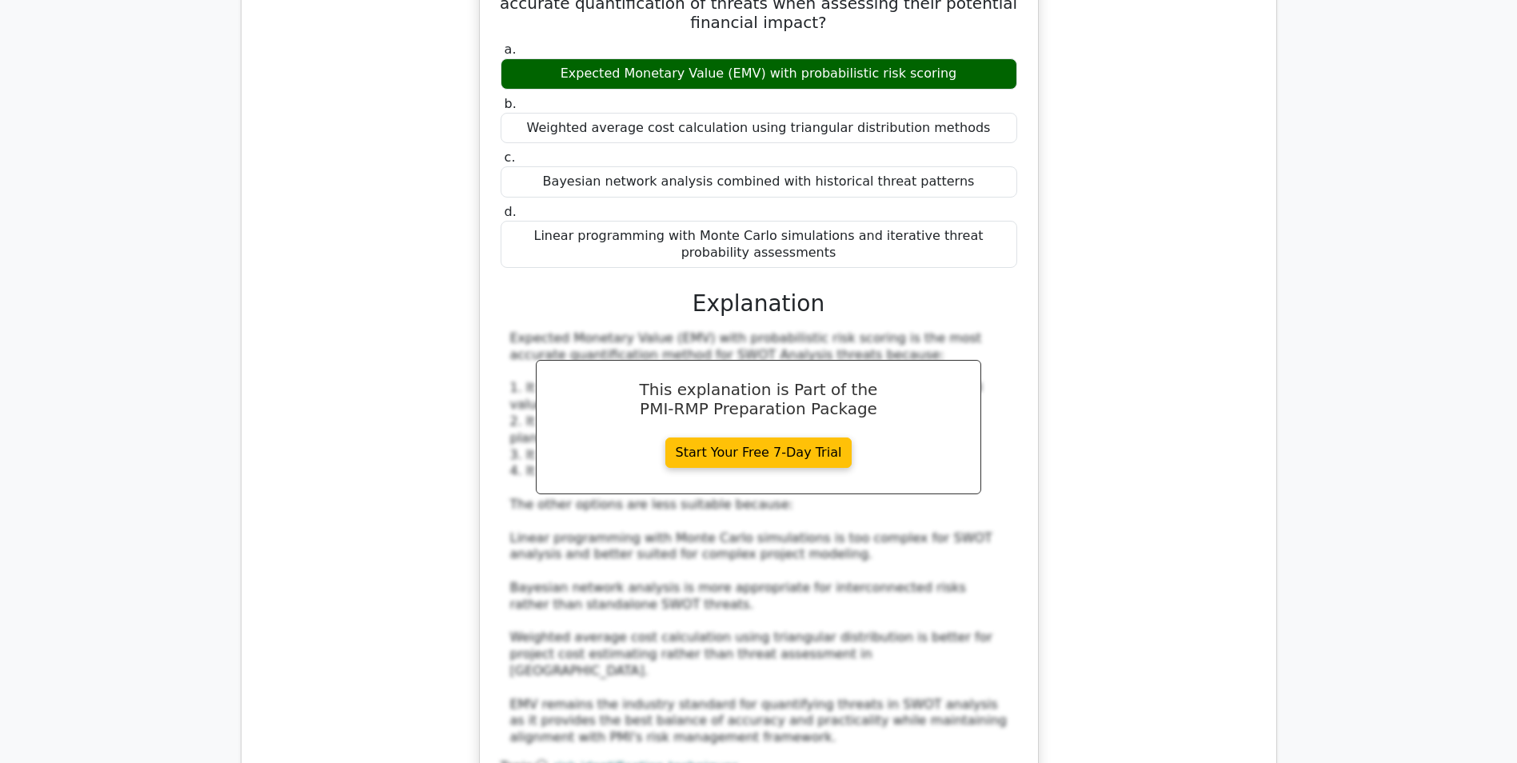
scroll to position [7394, 0]
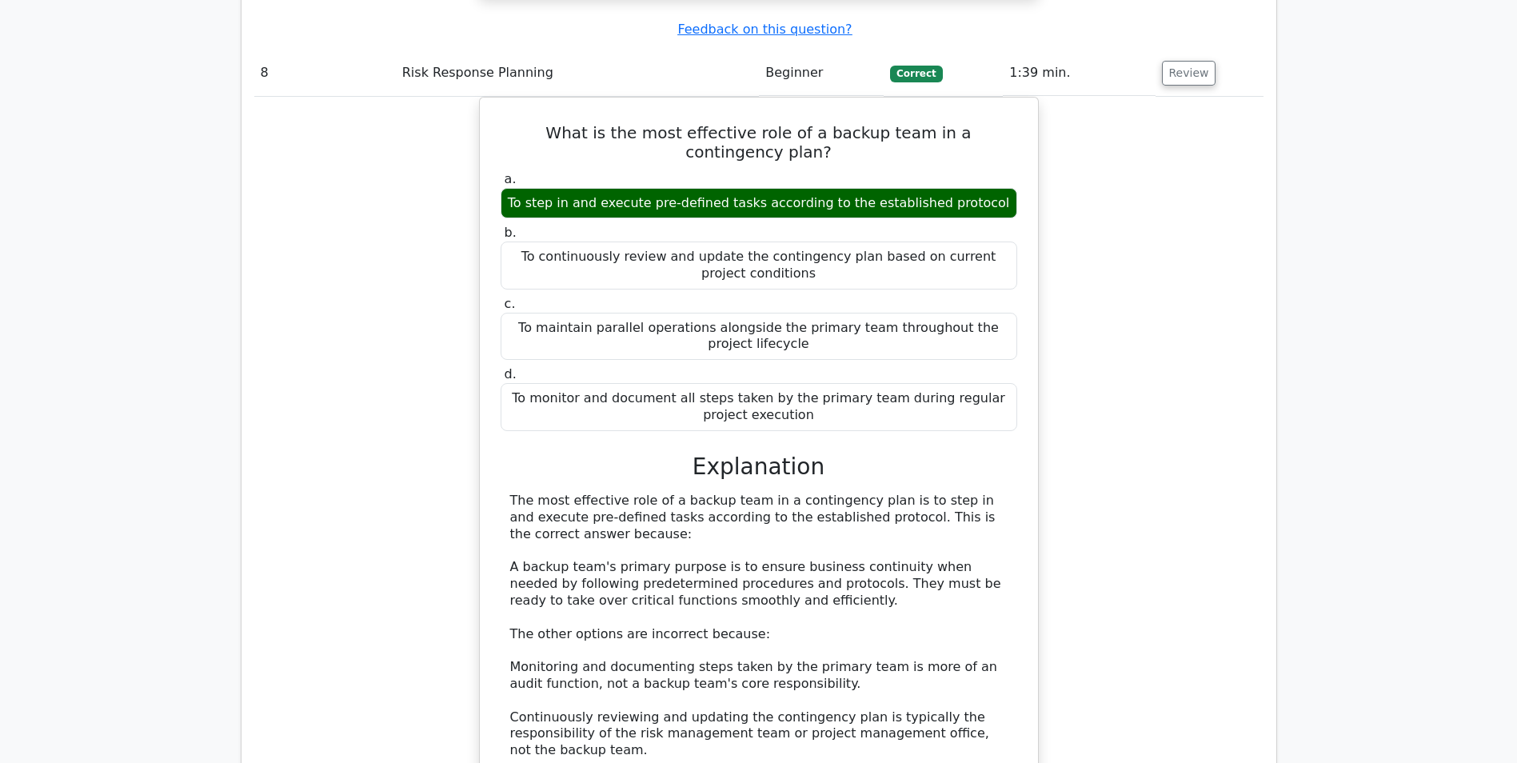
scroll to position [8175, 0]
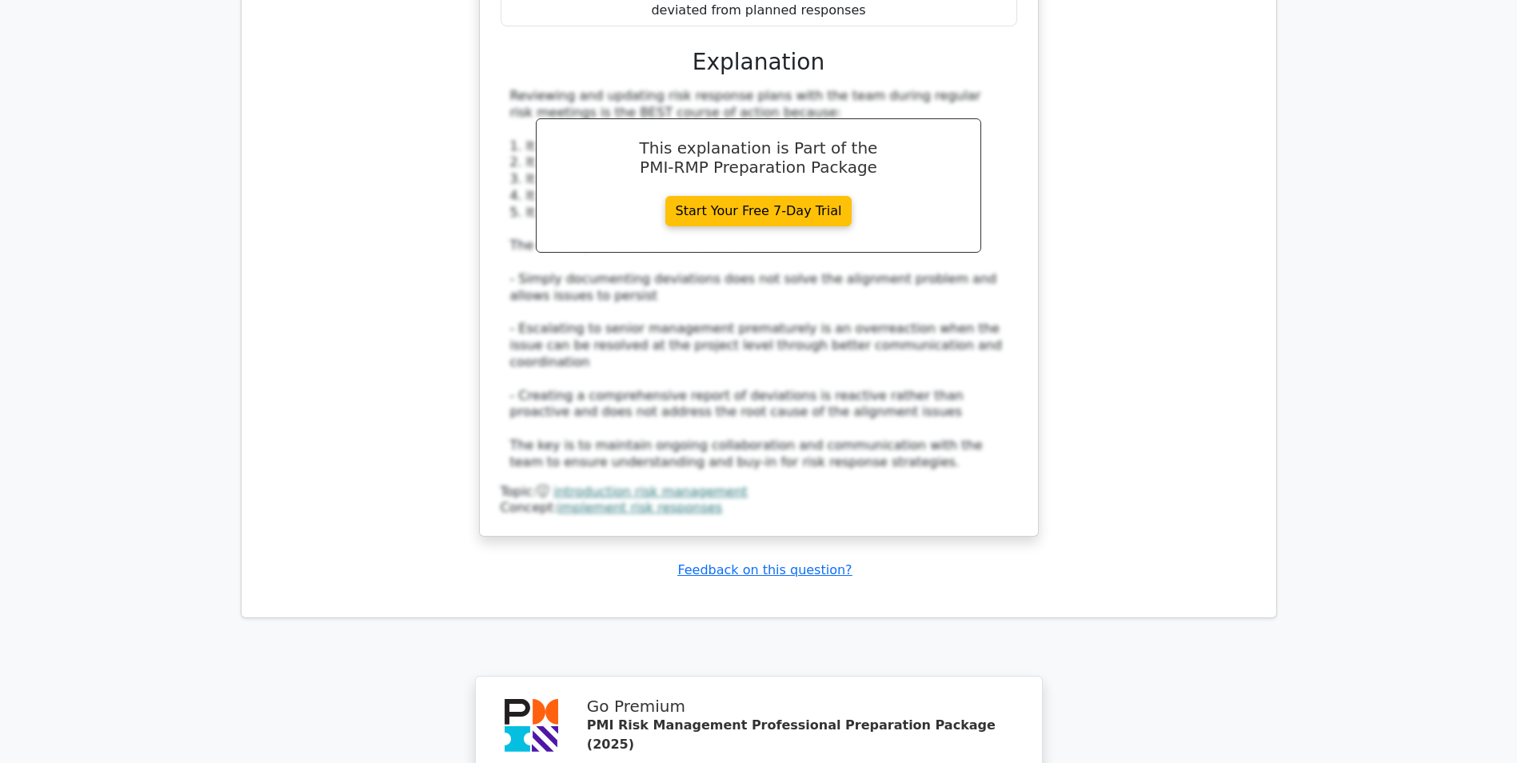
scroll to position [9510, 0]
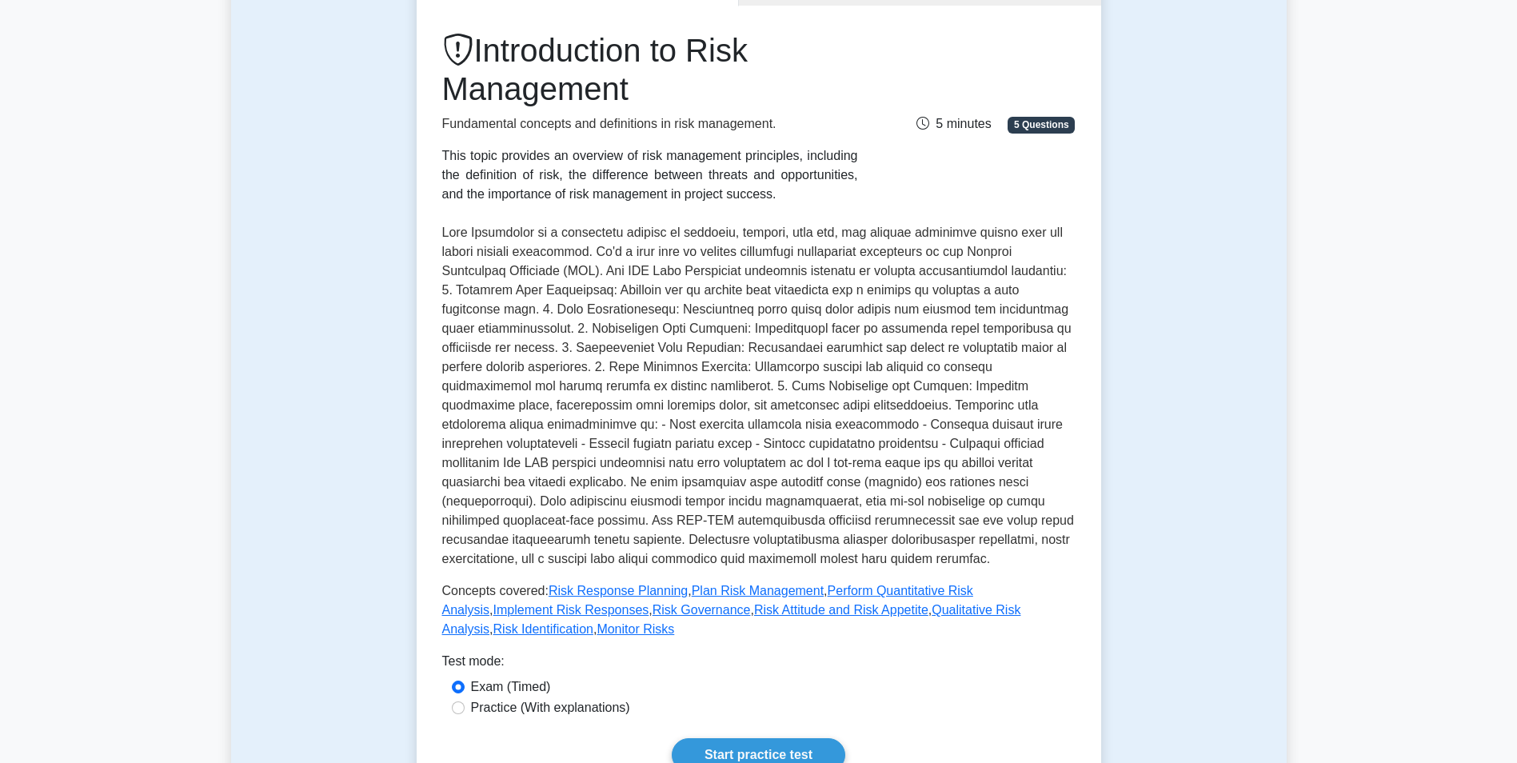
scroll to position [202, 0]
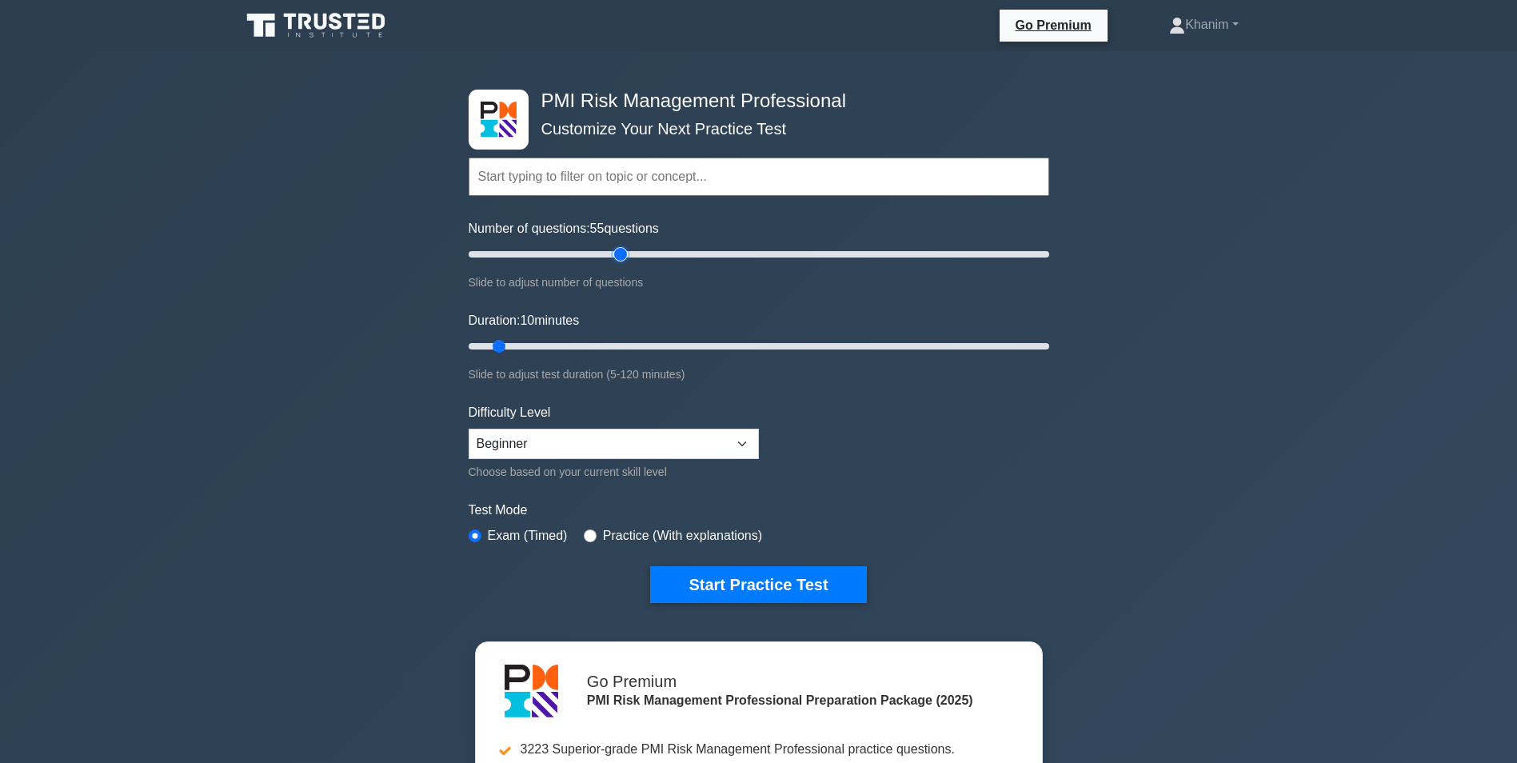
drag, startPoint x: 489, startPoint y: 251, endPoint x: 617, endPoint y: 295, distance: 136.0
type input "55"
click at [617, 264] on input "Number of questions: 55 questions" at bounding box center [759, 254] width 581 height 19
drag, startPoint x: 496, startPoint y: 346, endPoint x: 749, endPoint y: 345, distance: 253.5
type input "60"
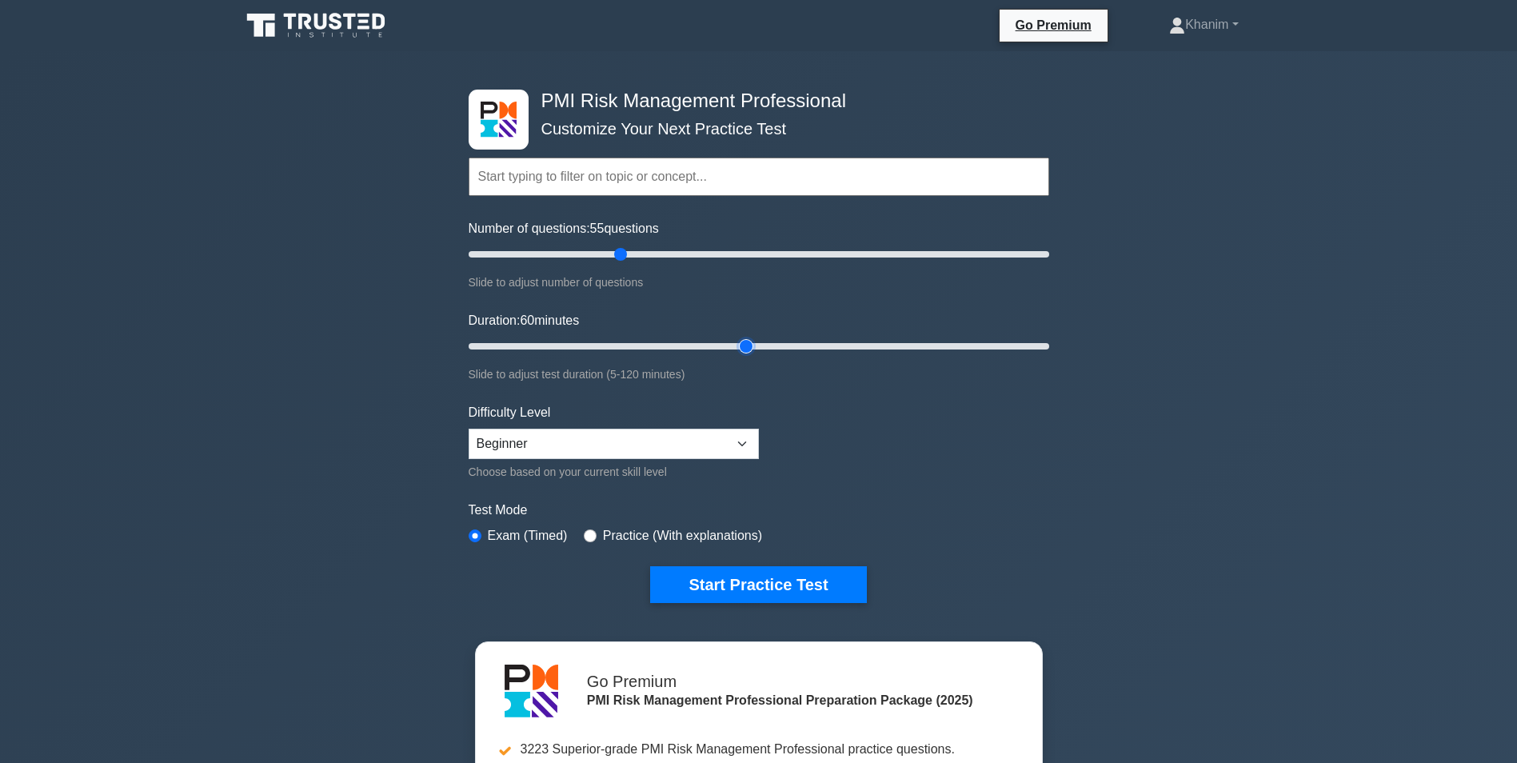
click at [749, 345] on input "Duration: 60 minutes" at bounding box center [759, 346] width 581 height 19
click at [714, 437] on select "Beginner Intermediate Expert" at bounding box center [614, 444] width 290 height 30
select select "intermediate"
click at [469, 429] on select "Beginner Intermediate Expert" at bounding box center [614, 444] width 290 height 30
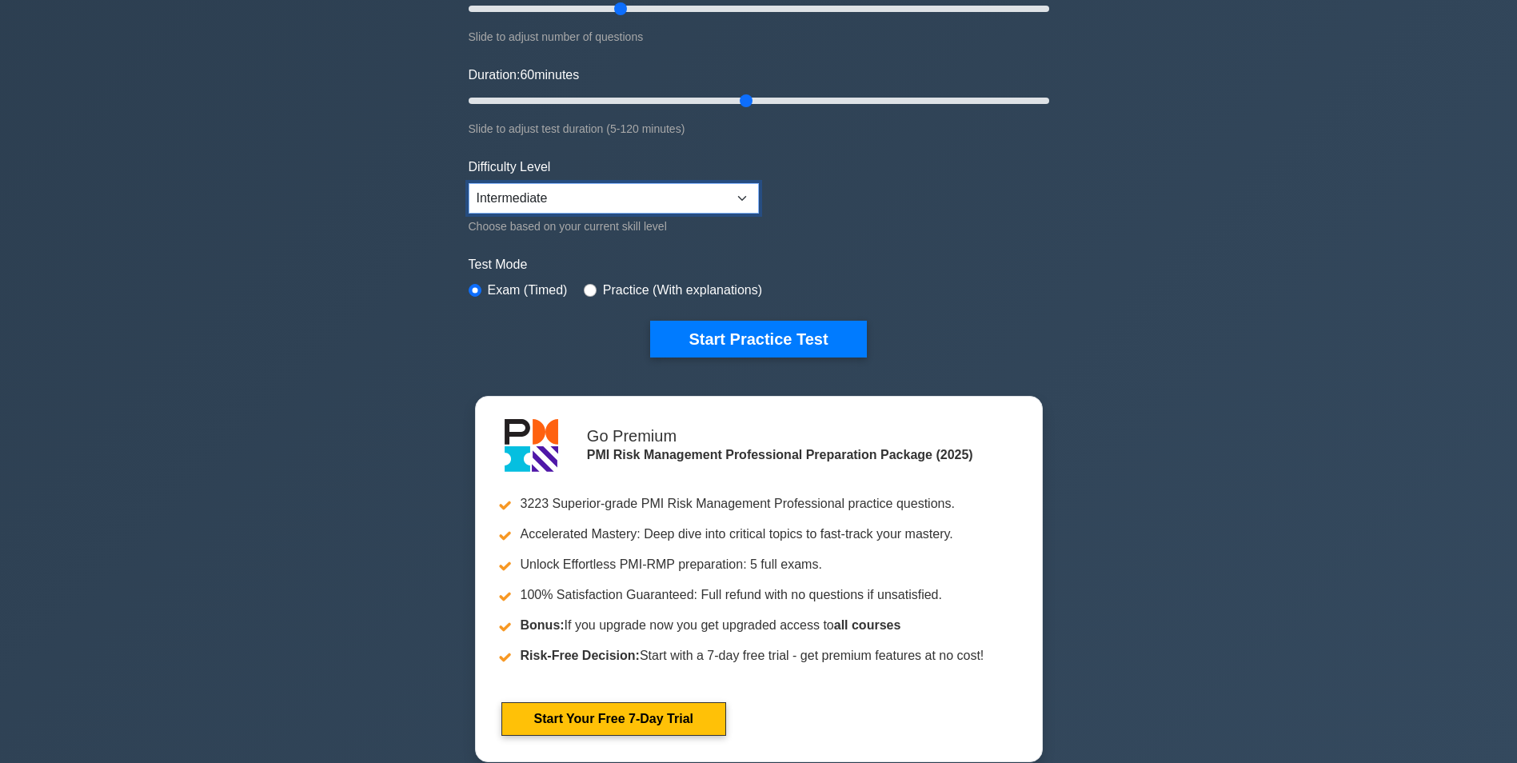
scroll to position [352, 0]
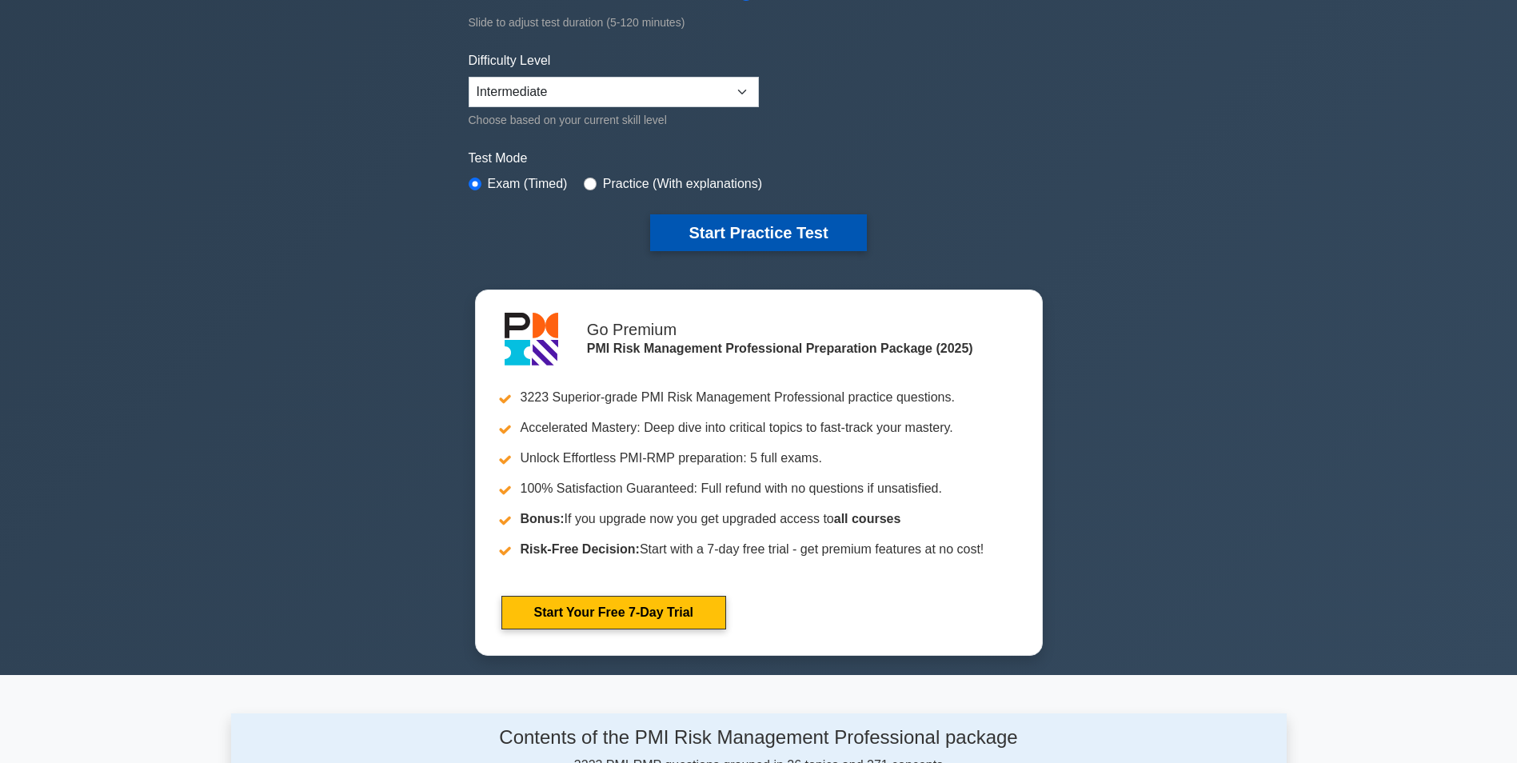
click at [708, 239] on button "Start Practice Test" at bounding box center [758, 232] width 216 height 37
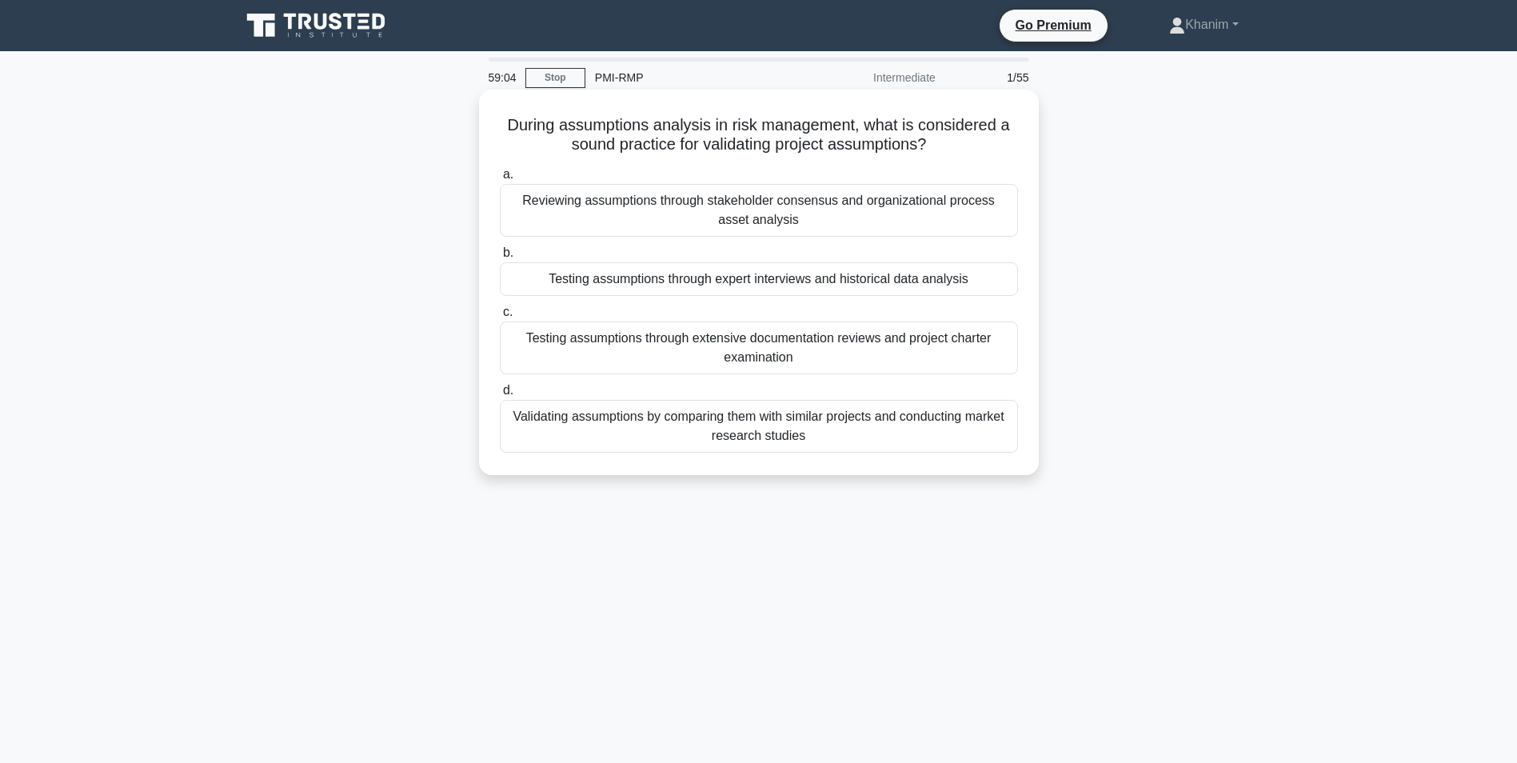
click at [894, 198] on div "Reviewing assumptions through stakeholder consensus and organizational process …" at bounding box center [759, 210] width 518 height 53
click at [500, 180] on input "a. Reviewing assumptions through stakeholder consensus and organizational proce…" at bounding box center [500, 175] width 0 height 10
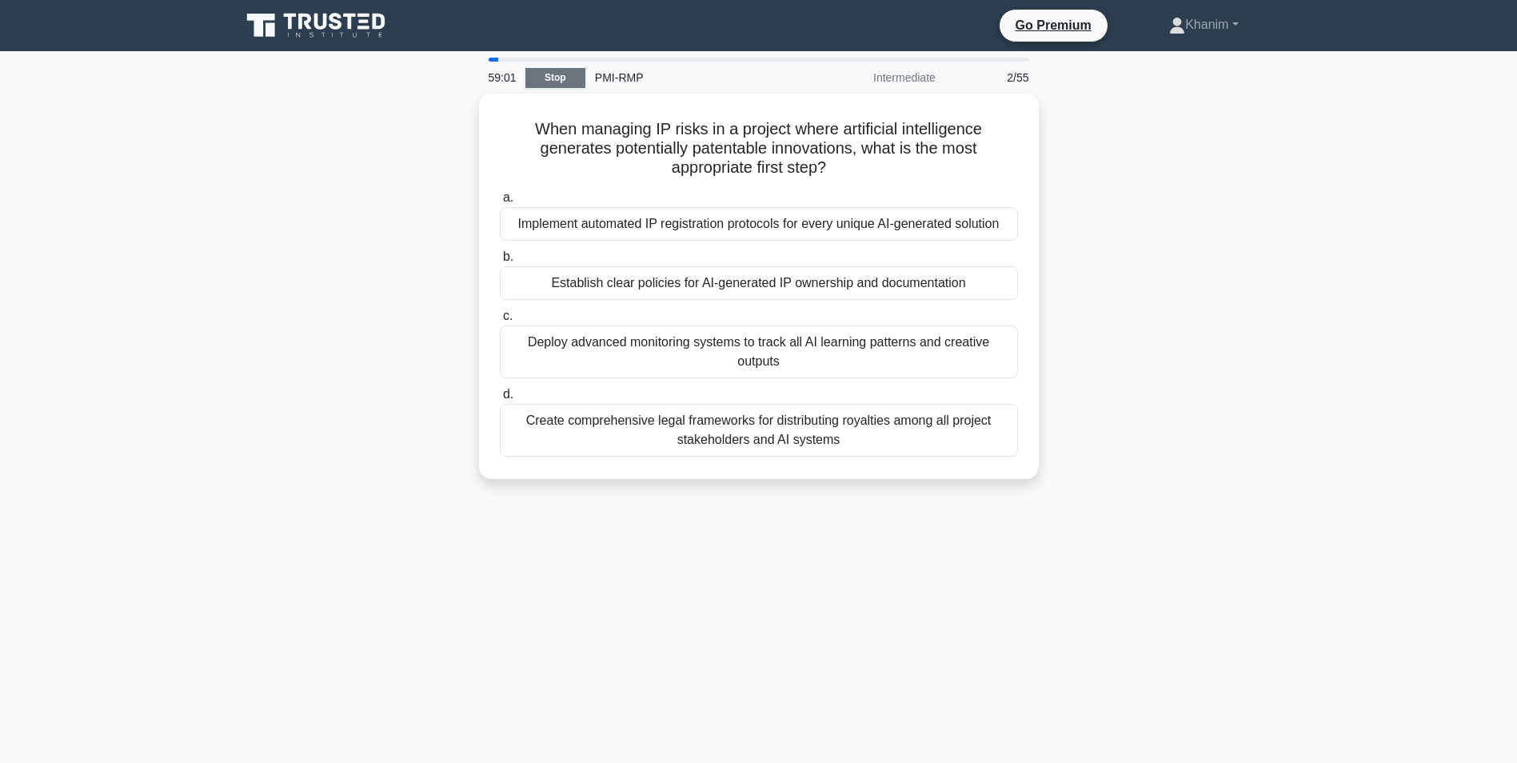
click at [564, 82] on link "Stop" at bounding box center [555, 78] width 60 height 20
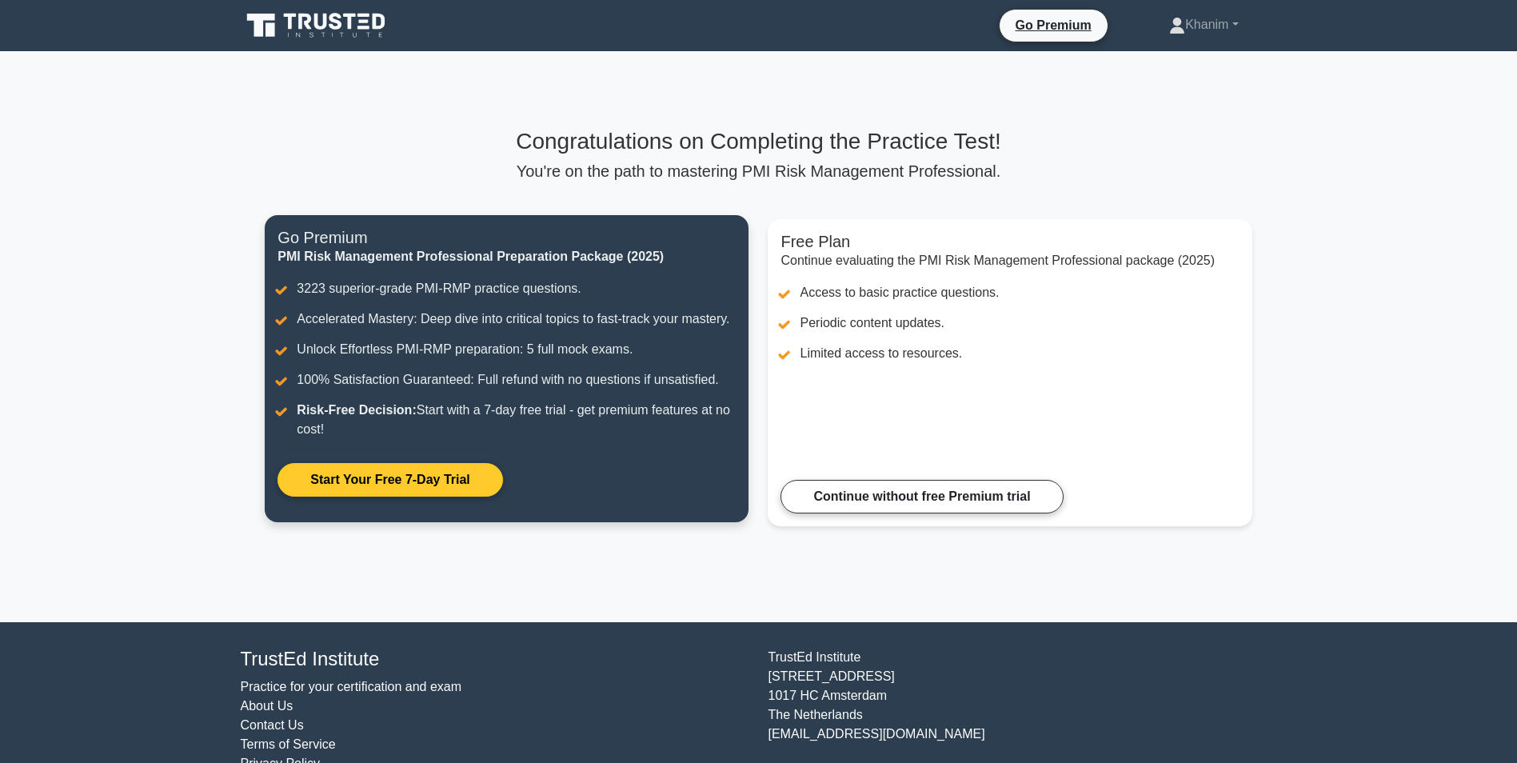
click at [413, 478] on link "Start Your Free 7-Day Trial" at bounding box center [389, 480] width 225 height 34
